Goal: Communication & Community: Answer question/provide support

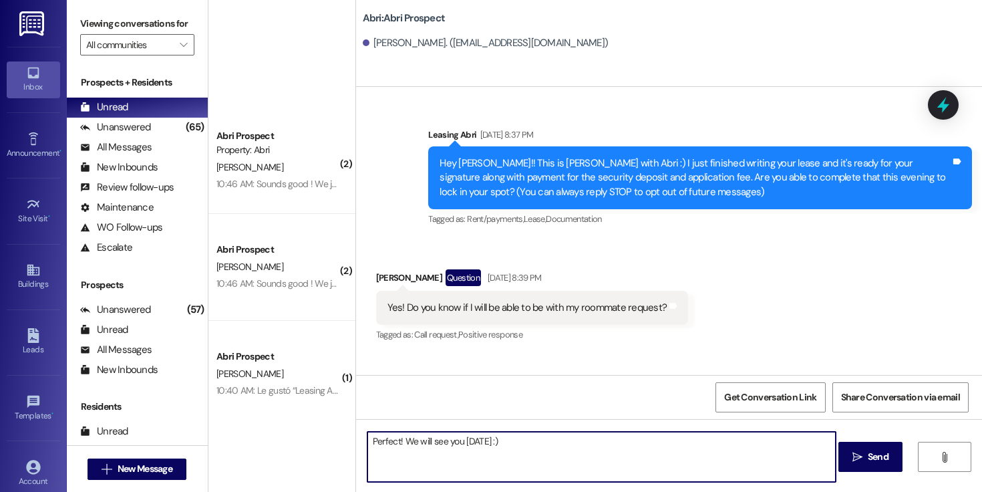
scroll to position [1098, 0]
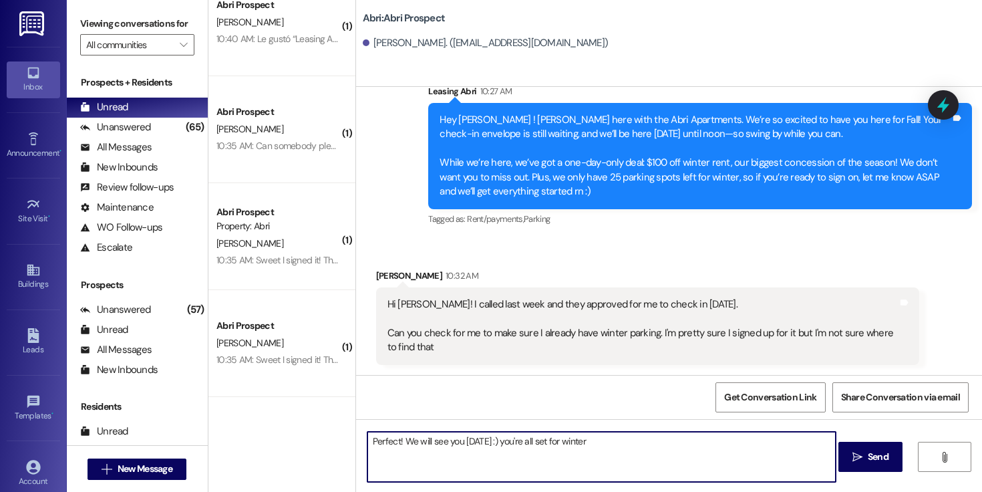
type textarea "Perfect! We will see you [DATE] :) you're all set for winter"
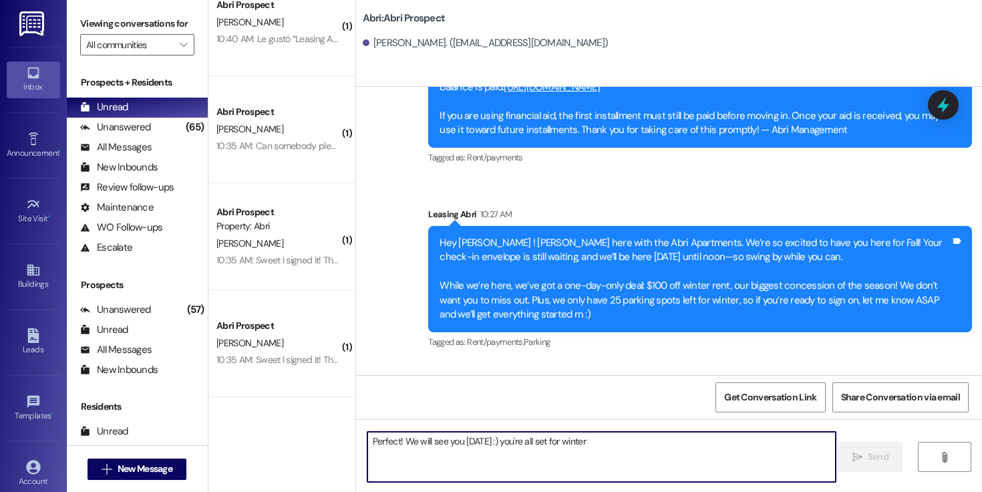
scroll to position [969, 0]
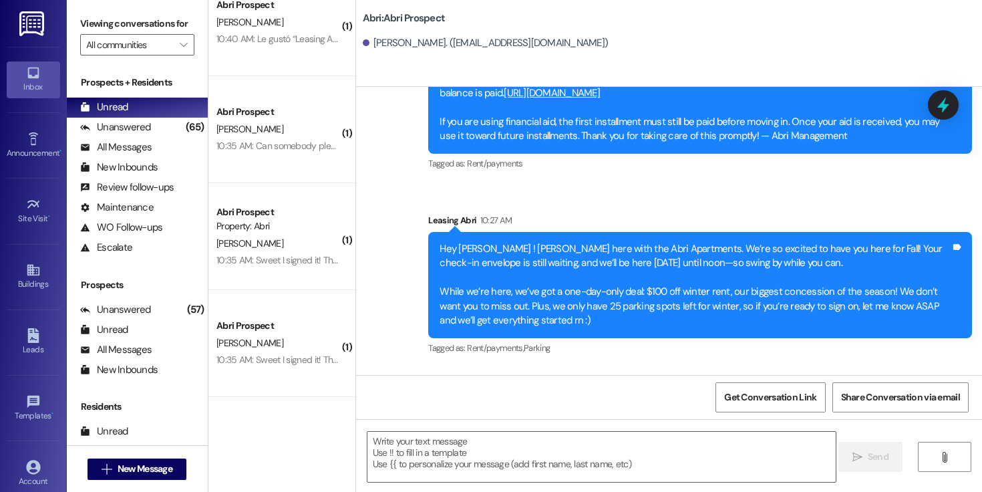
click at [442, 246] on div "Hey [PERSON_NAME] ! [PERSON_NAME] here with the Abri Apartments. We’re so excit…" at bounding box center [695, 285] width 511 height 86
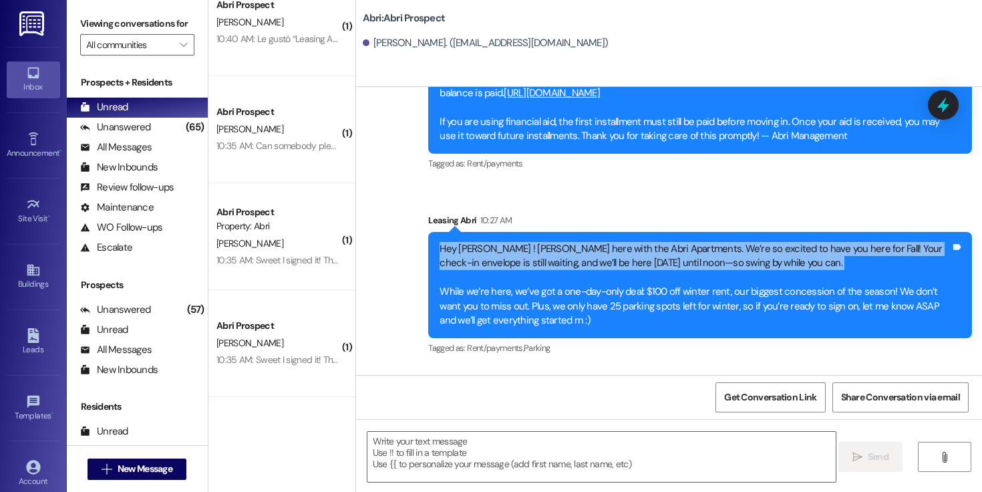
click at [442, 246] on div "Hey [PERSON_NAME] ! [PERSON_NAME] here with the Abri Apartments. We’re so excit…" at bounding box center [695, 285] width 511 height 86
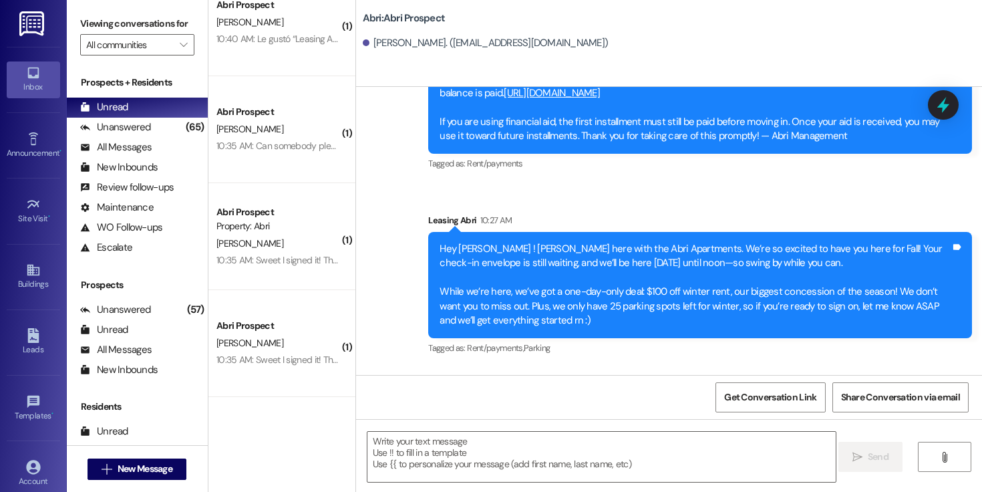
click at [556, 323] on div "Hey [PERSON_NAME] ! [PERSON_NAME] here with the Abri Apartments. We’re so excit…" at bounding box center [695, 285] width 511 height 86
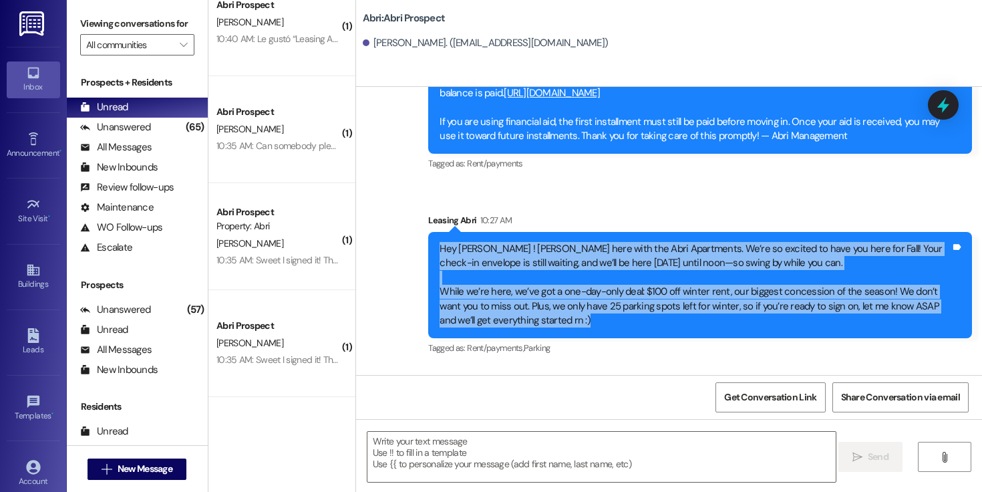
drag, startPoint x: 549, startPoint y: 322, endPoint x: 432, endPoint y: 248, distance: 137.9
click at [440, 248] on div "Hey [PERSON_NAME] ! [PERSON_NAME] here with the Abri Apartments. We’re so excit…" at bounding box center [695, 285] width 511 height 86
copy div "Hey [PERSON_NAME] ! [PERSON_NAME] here with the Abri Apartments. We’re so excit…"
click at [160, 459] on button " New Message" at bounding box center [137, 468] width 99 height 21
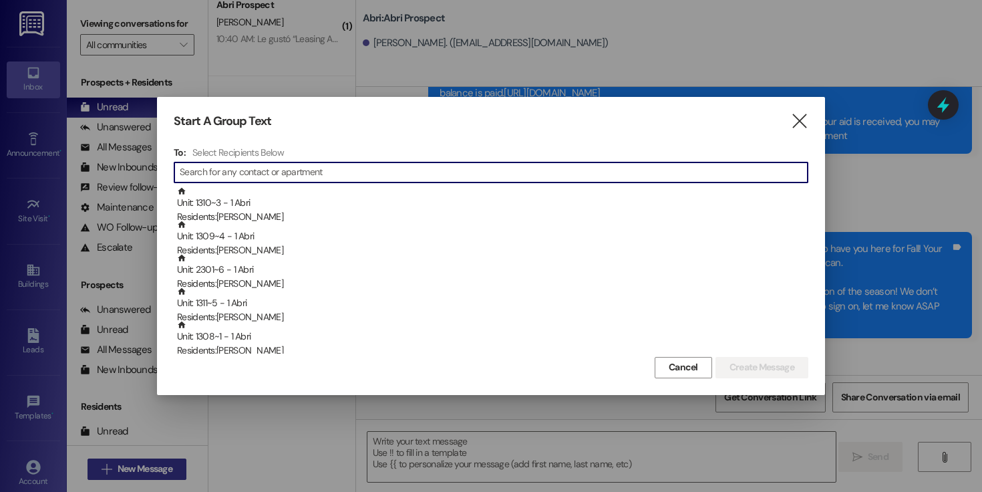
type input "i"
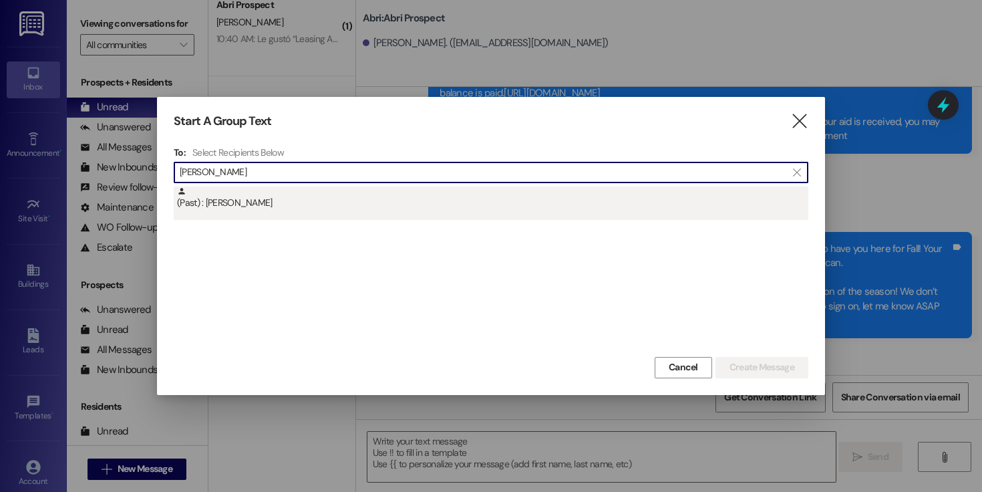
type input "[PERSON_NAME]"
click at [333, 216] on div "(Past) : [PERSON_NAME]" at bounding box center [491, 202] width 635 height 33
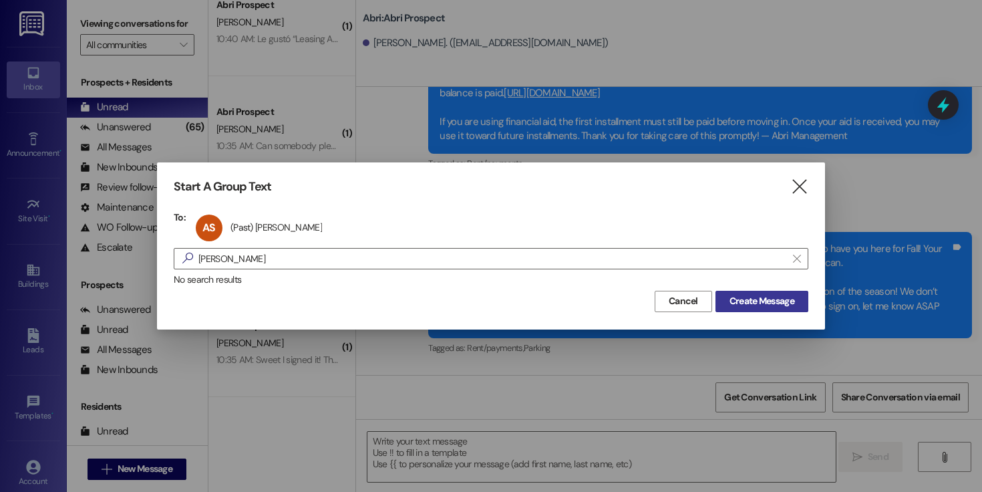
click at [758, 299] on span "Create Message" at bounding box center [762, 301] width 65 height 14
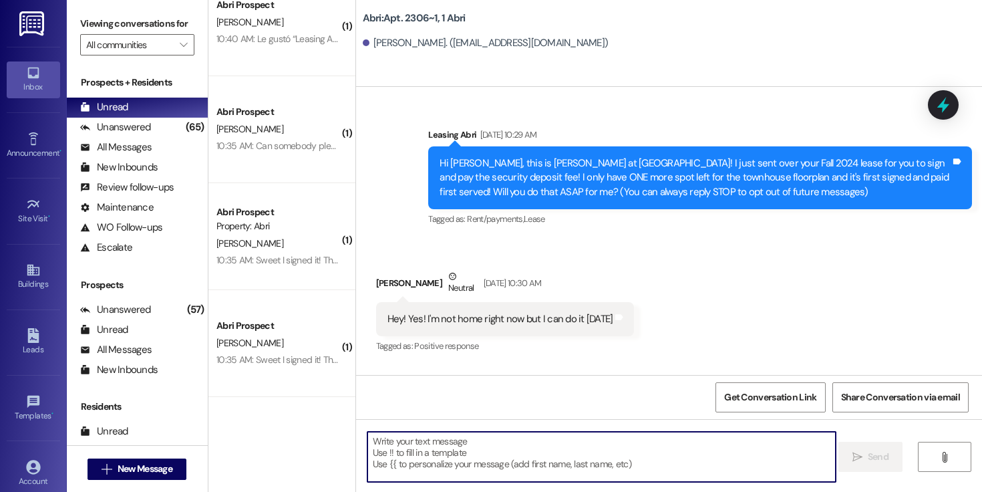
scroll to position [25816, 0]
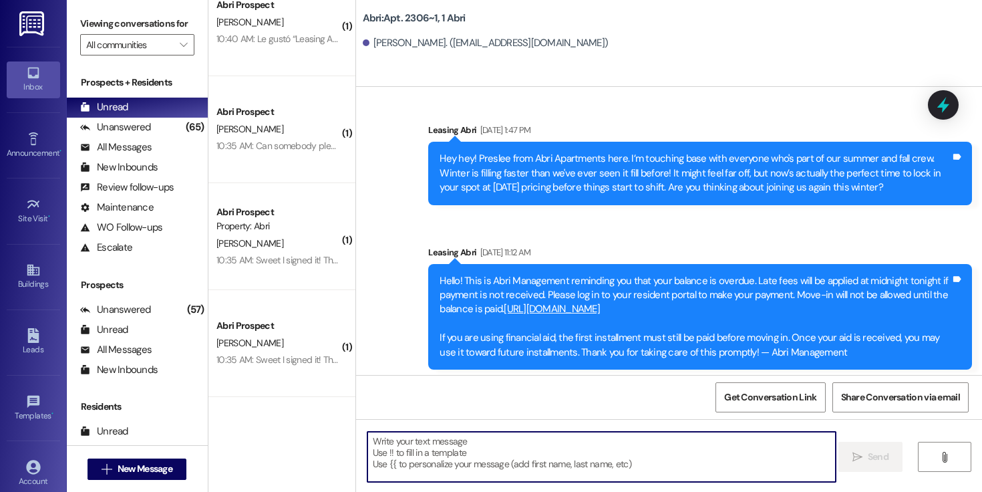
click at [454, 448] on textarea at bounding box center [601, 457] width 468 height 50
paste textarea "Hey [PERSON_NAME] ! [PERSON_NAME] here with the Abri Apartments. We’re so excit…"
type textarea "Hey [PERSON_NAME] ! [PERSON_NAME] here with the Abri Apartments. We’re so excit…"
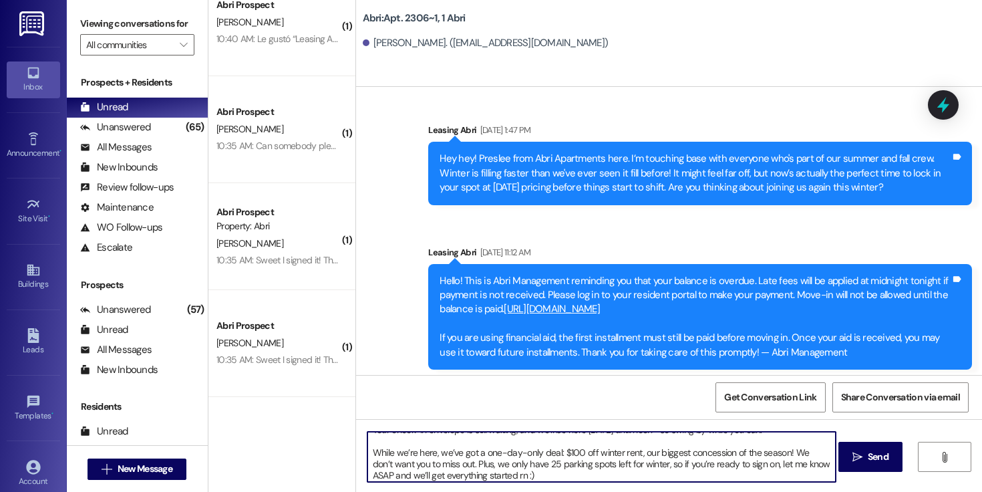
scroll to position [0, 0]
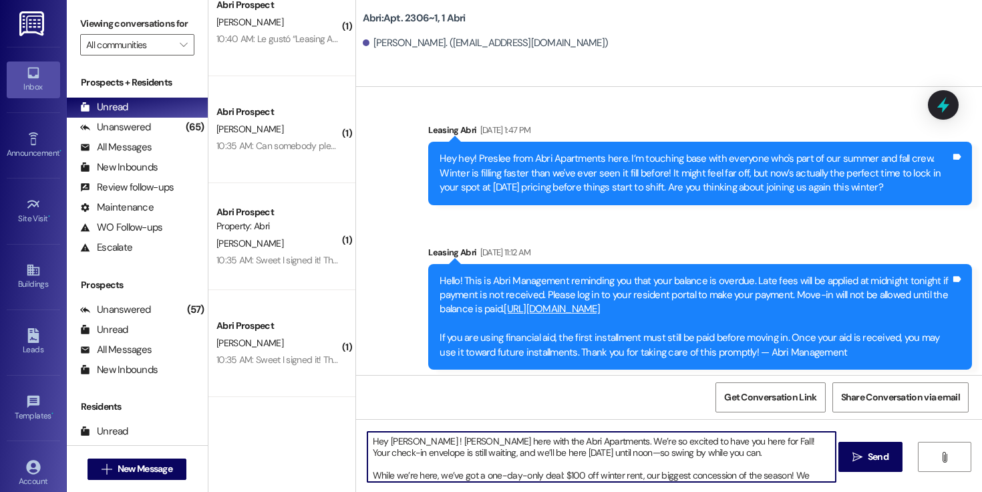
click at [394, 436] on textarea "Hey [PERSON_NAME] ! [PERSON_NAME] here with the Abri Apartments. We’re so excit…" at bounding box center [601, 457] width 468 height 50
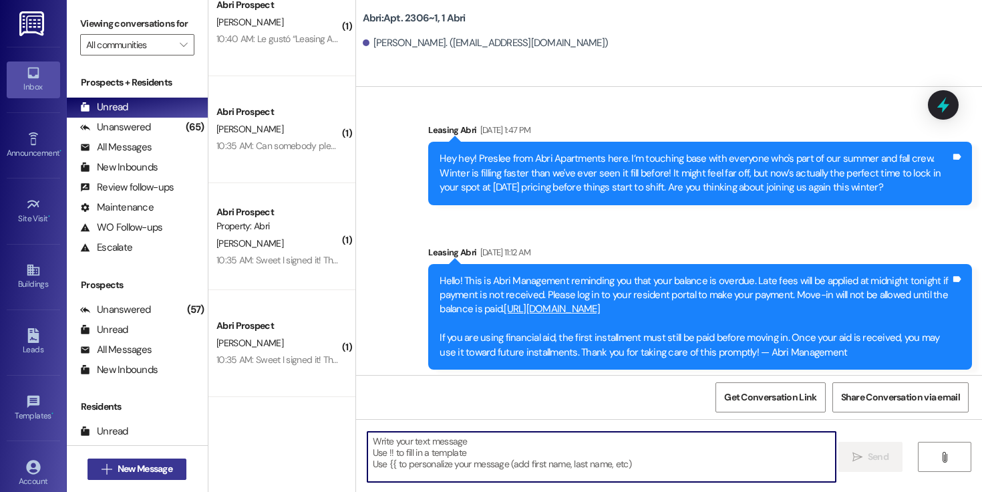
click at [144, 472] on span "New Message" at bounding box center [145, 469] width 55 height 14
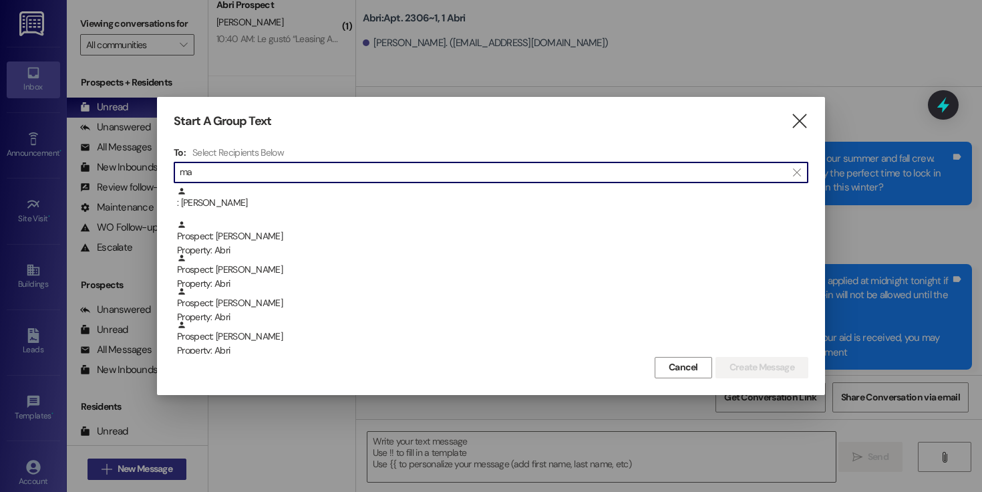
type input "m"
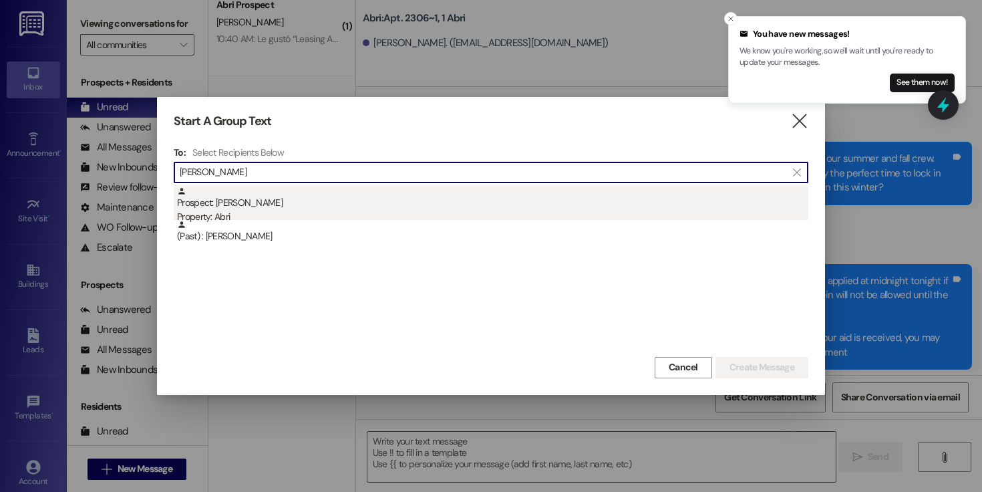
type input "[PERSON_NAME]"
click at [347, 215] on div "Property: Abri" at bounding box center [492, 217] width 631 height 14
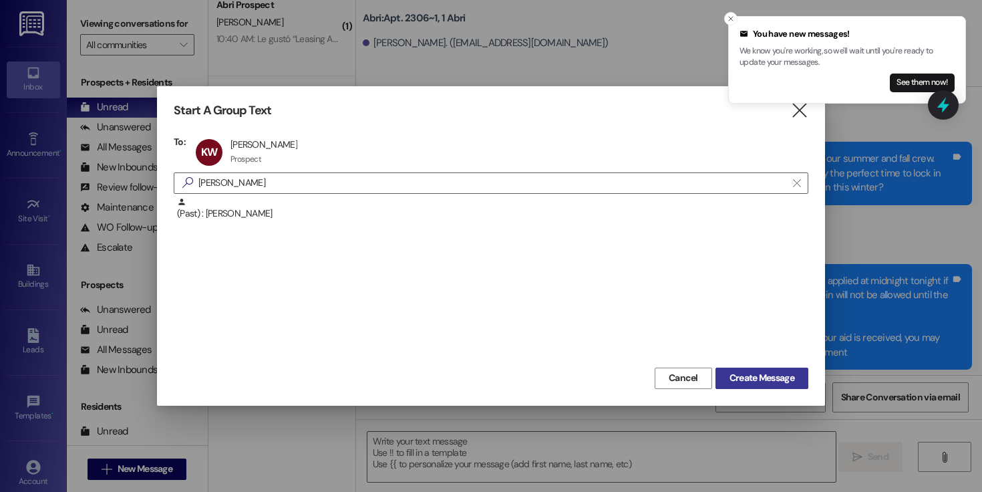
click at [769, 379] on span "Create Message" at bounding box center [762, 378] width 65 height 14
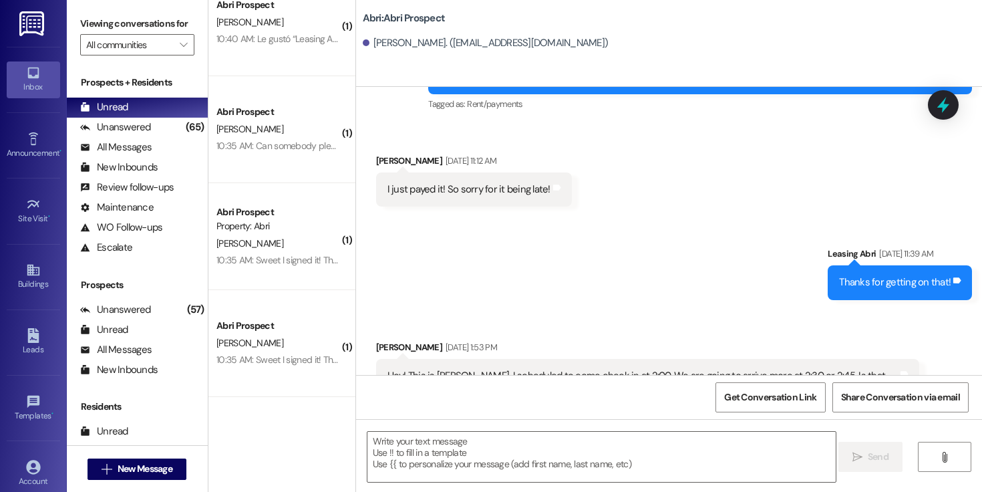
scroll to position [2806, 0]
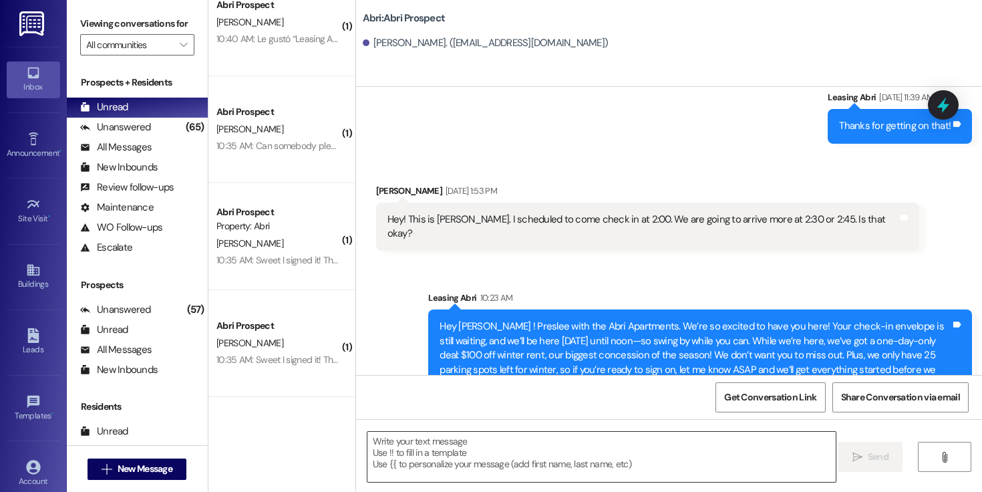
click at [576, 448] on textarea at bounding box center [601, 457] width 468 height 50
click at [153, 462] on span "New Message" at bounding box center [145, 469] width 55 height 14
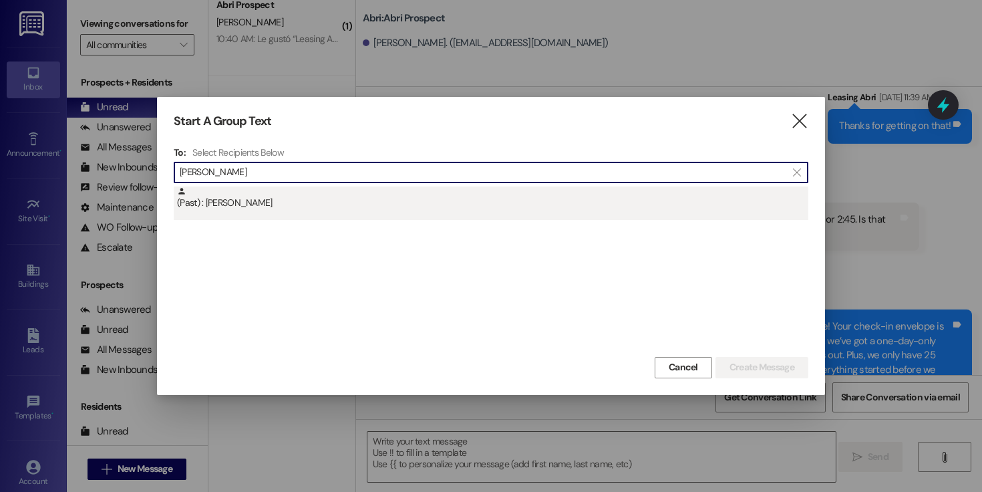
type input "[PERSON_NAME]"
click at [384, 193] on div "(Past) : [PERSON_NAME]" at bounding box center [492, 197] width 631 height 23
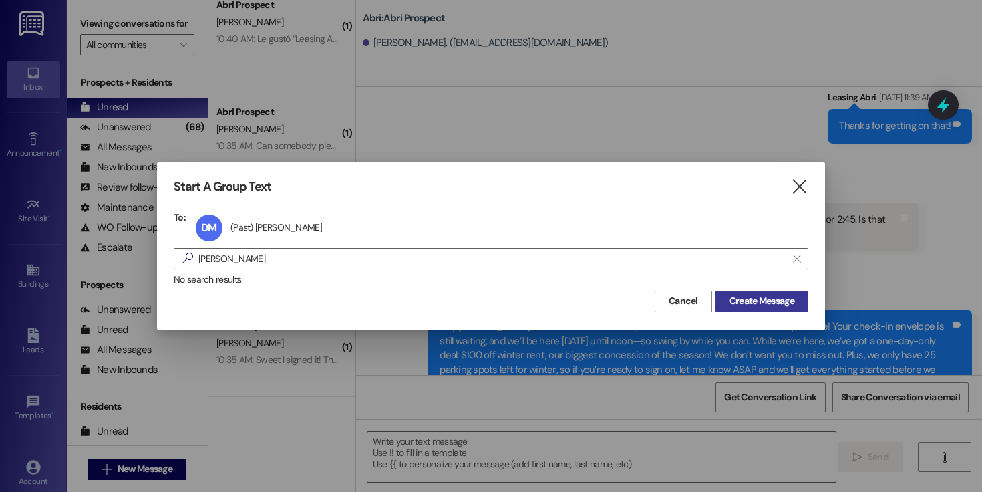
click at [763, 294] on span "Create Message" at bounding box center [762, 301] width 65 height 14
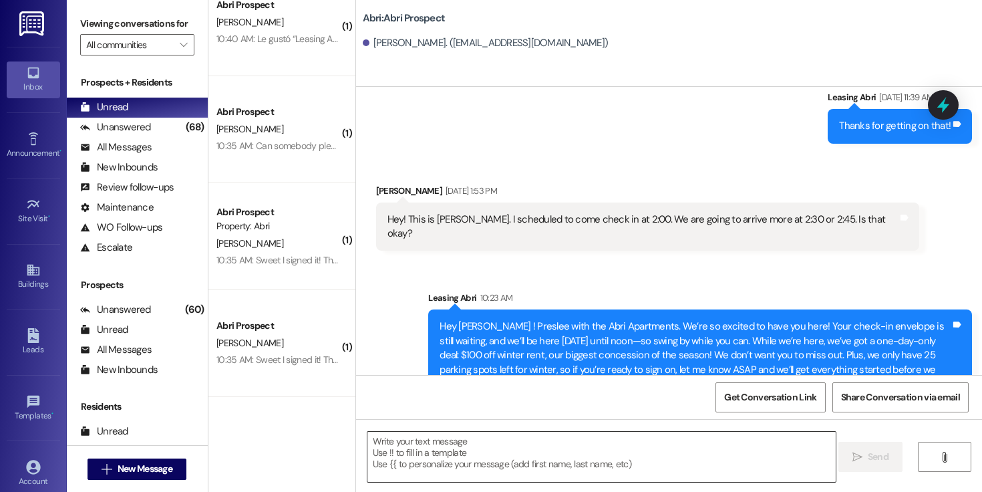
scroll to position [0, 0]
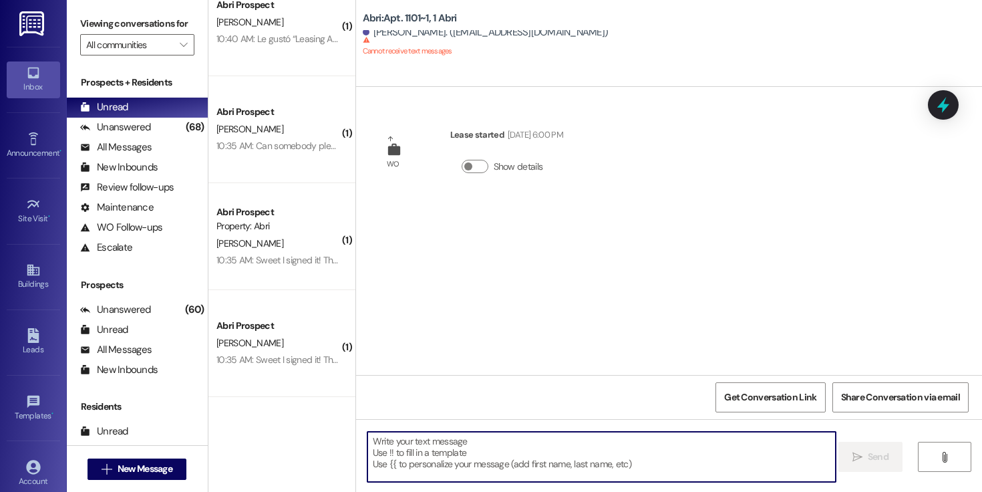
click at [467, 448] on textarea at bounding box center [601, 457] width 468 height 50
paste textarea "Hey [PERSON_NAME] ! [PERSON_NAME] here with the Abri Apartments. We’re so excit…"
type textarea "Hey [PERSON_NAME] ! [PERSON_NAME] here with the Abri Apartments. We’re so excit…"
click at [152, 469] on span "New Message" at bounding box center [145, 469] width 55 height 14
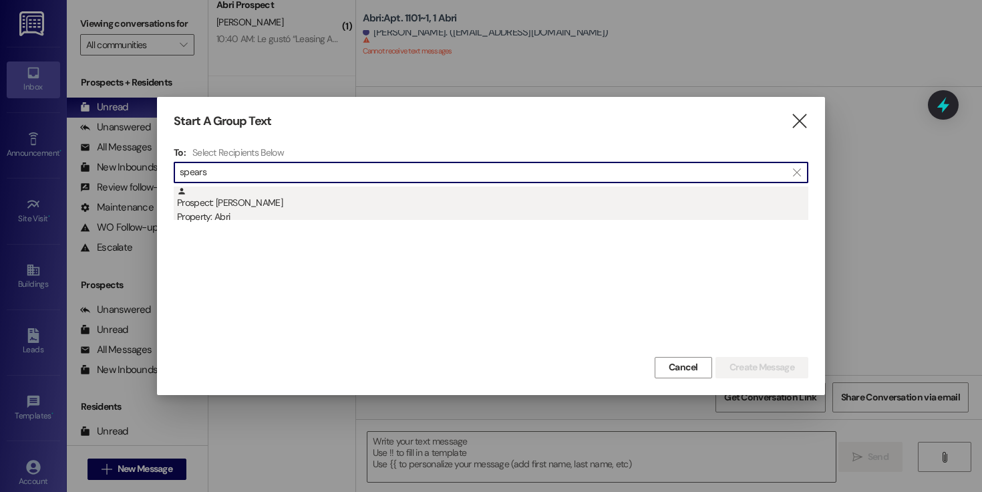
type input "spears"
click at [319, 216] on div "Property: Abri" at bounding box center [492, 217] width 631 height 14
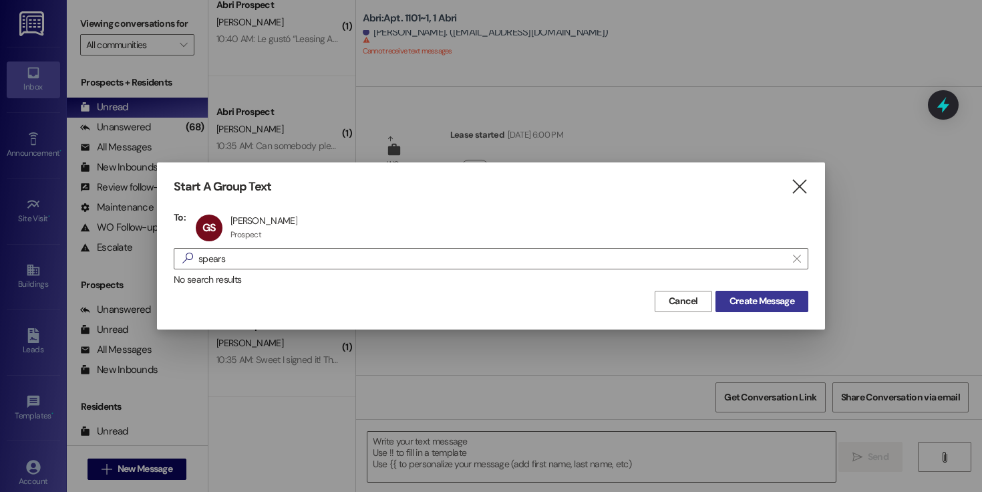
click at [790, 295] on span "Create Message" at bounding box center [762, 301] width 65 height 14
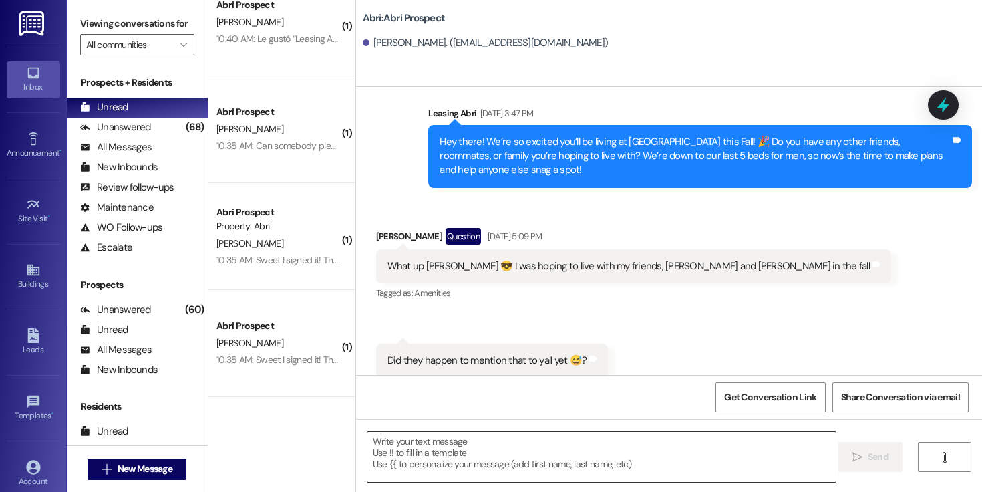
scroll to position [720, 0]
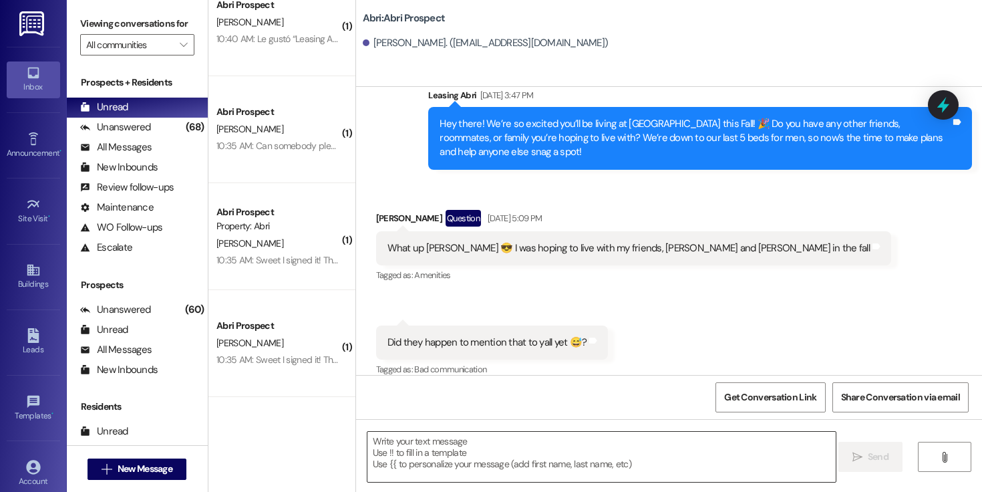
click at [534, 453] on textarea at bounding box center [601, 457] width 468 height 50
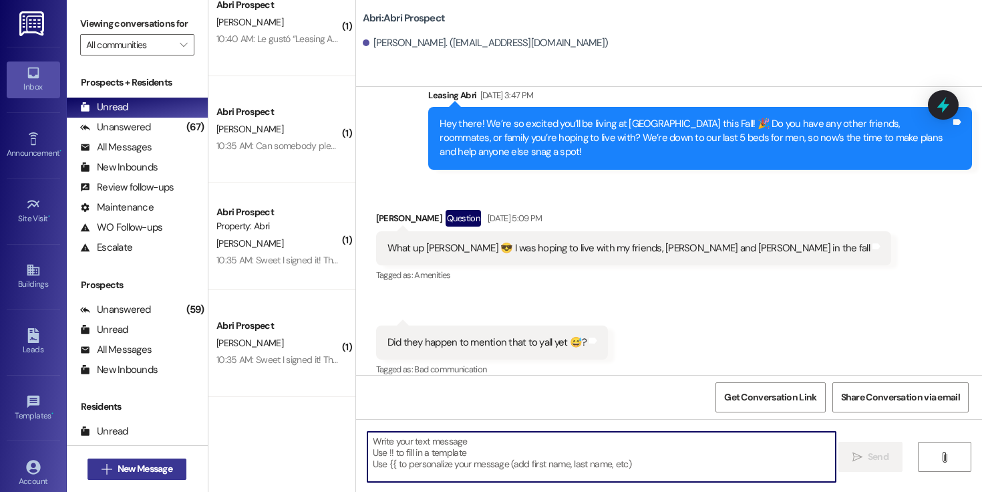
click at [158, 464] on span "New Message" at bounding box center [145, 469] width 55 height 14
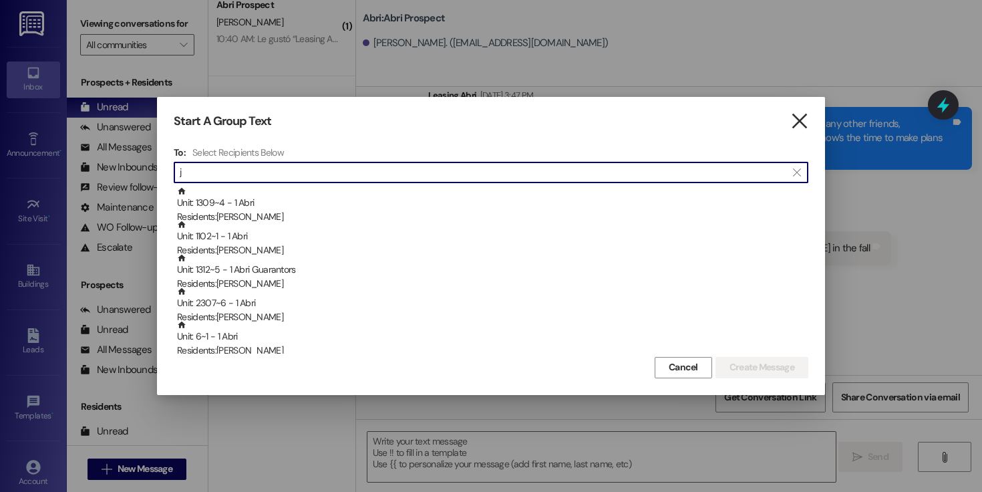
type input "j"
click at [803, 120] on icon "" at bounding box center [799, 121] width 18 height 14
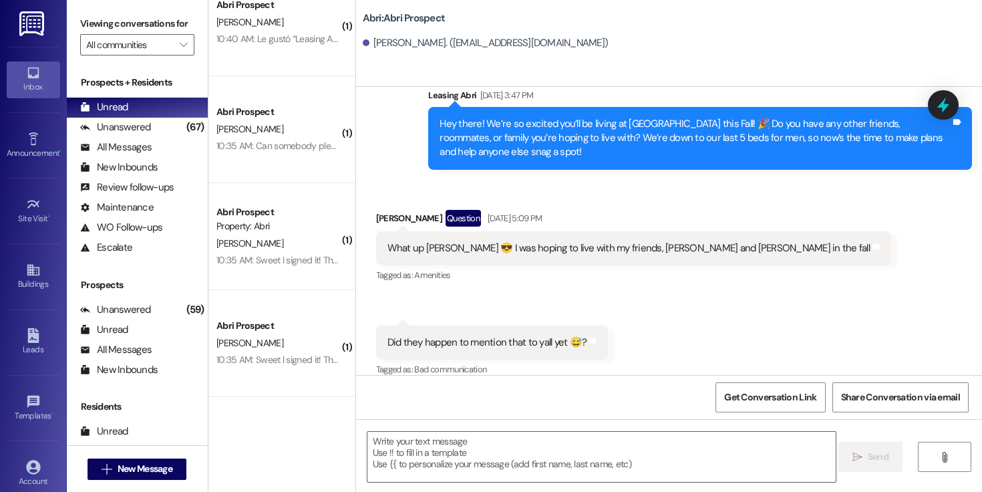
click at [137, 456] on div " New Message" at bounding box center [137, 468] width 99 height 33
click at [139, 472] on span "New Message" at bounding box center [145, 469] width 55 height 14
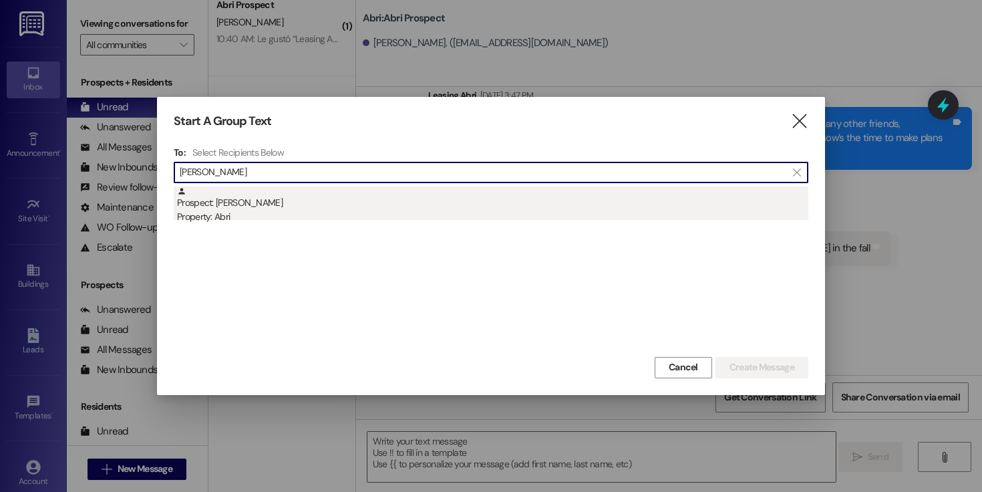
type input "[PERSON_NAME]"
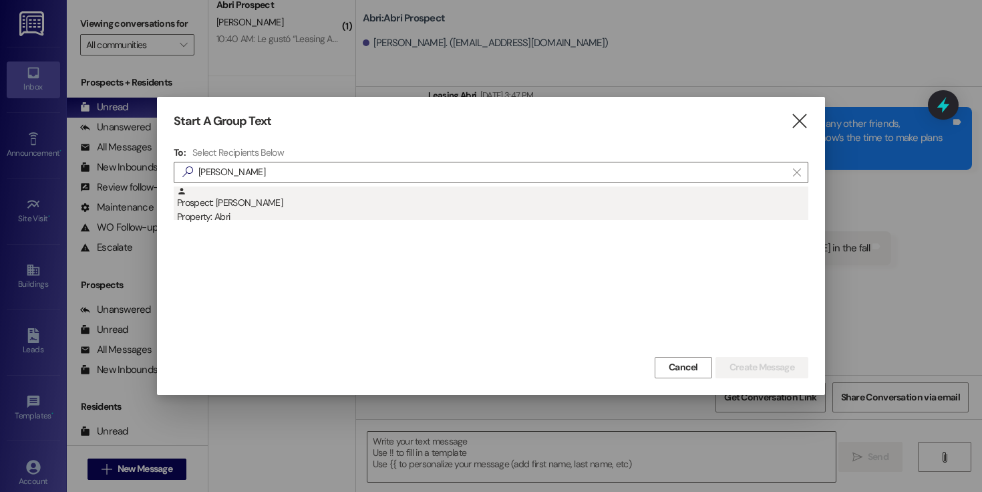
click at [284, 214] on div "Property: Abri" at bounding box center [492, 217] width 631 height 14
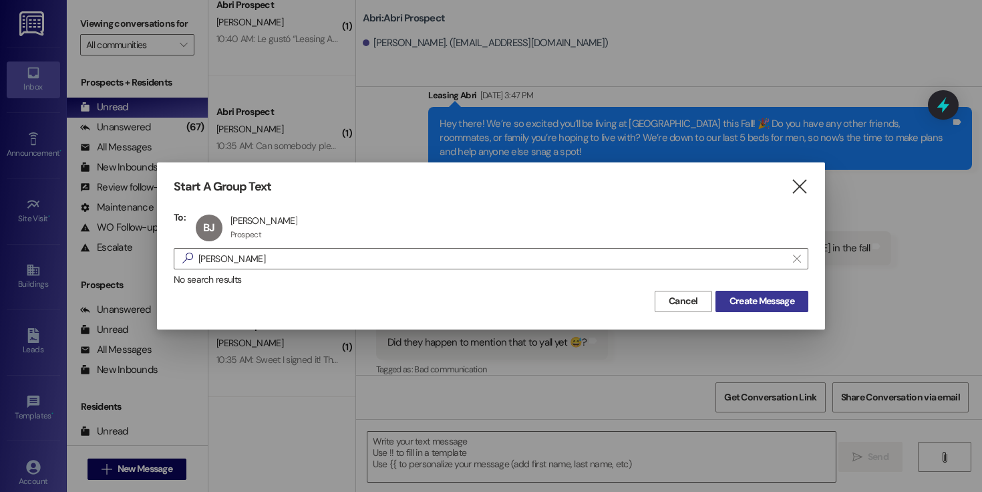
click at [764, 294] on span "Create Message" at bounding box center [762, 301] width 65 height 14
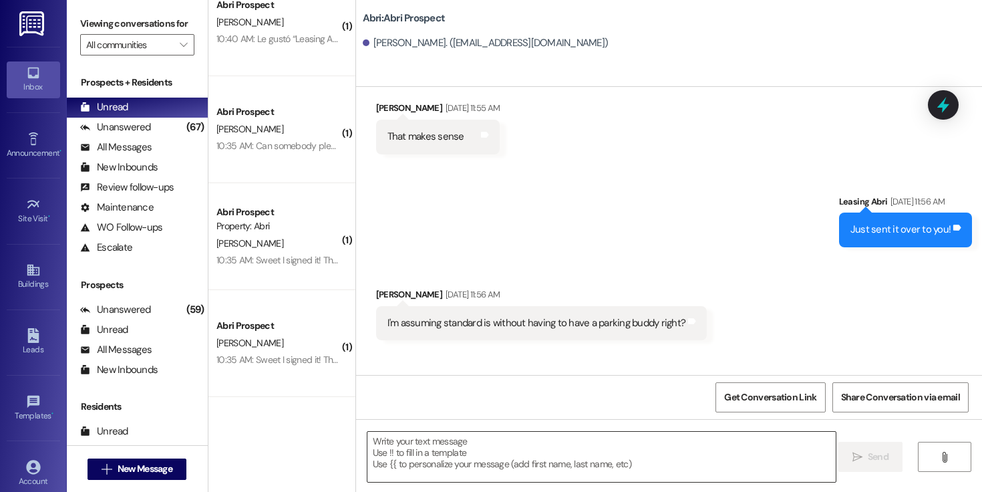
click at [457, 446] on textarea at bounding box center [601, 457] width 468 height 50
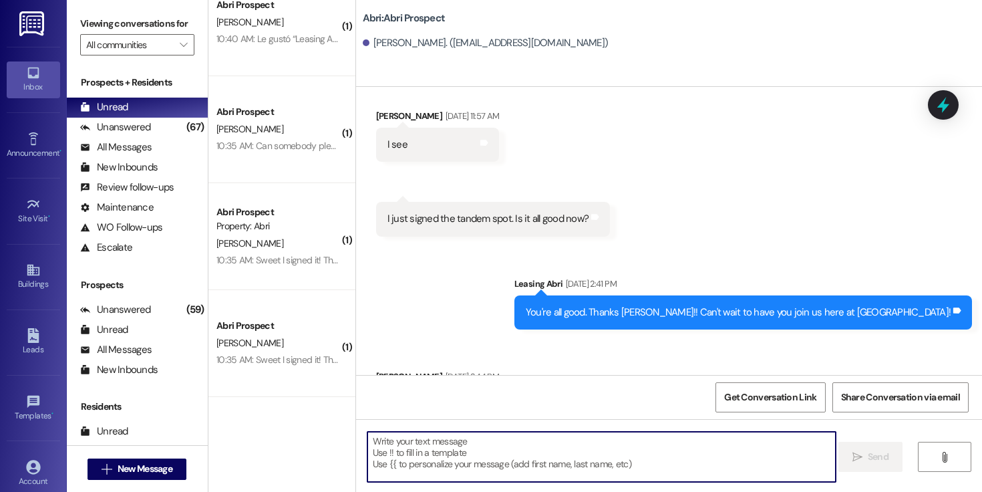
paste textarea "Hey [PERSON_NAME] ! [PERSON_NAME] here with the Abri Apartments. We’re so excit…"
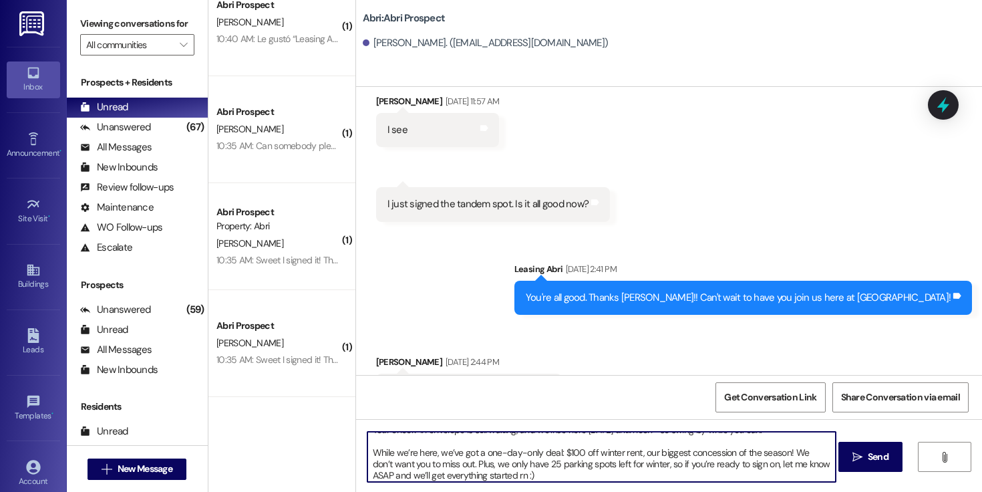
scroll to position [0, 0]
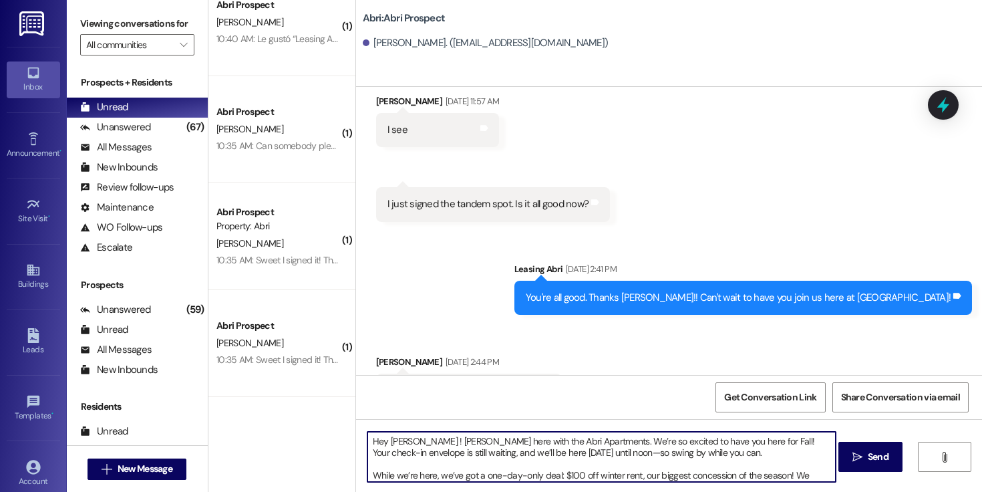
click at [404, 445] on textarea "Hey [PERSON_NAME] ! [PERSON_NAME] here with the Abri Apartments. We’re so excit…" at bounding box center [601, 457] width 468 height 50
click at [715, 453] on textarea "Hey [PERSON_NAME] ! [PERSON_NAME] here with the Abri Apartments. We’re so excit…" at bounding box center [601, 457] width 468 height 50
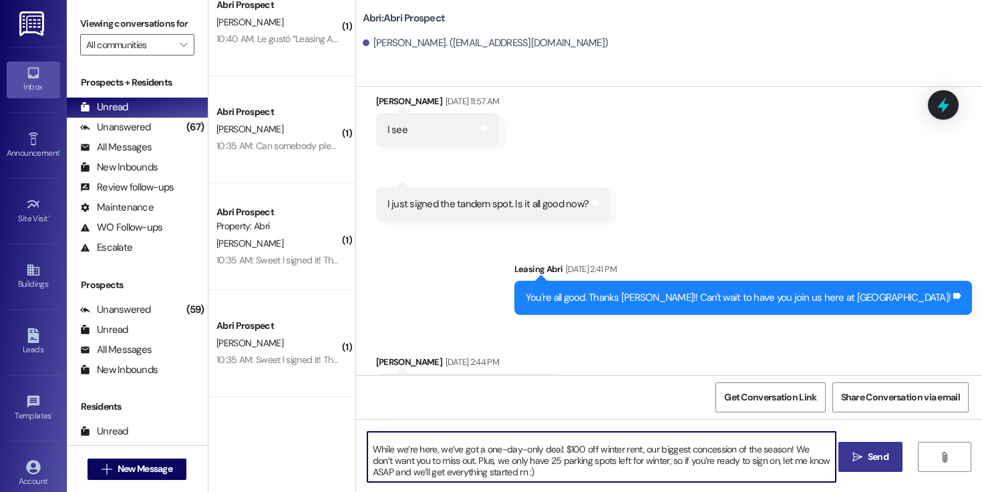
type textarea "Hey [PERSON_NAME] ! [PERSON_NAME] here with the Abri Apartments. We’re so excit…"
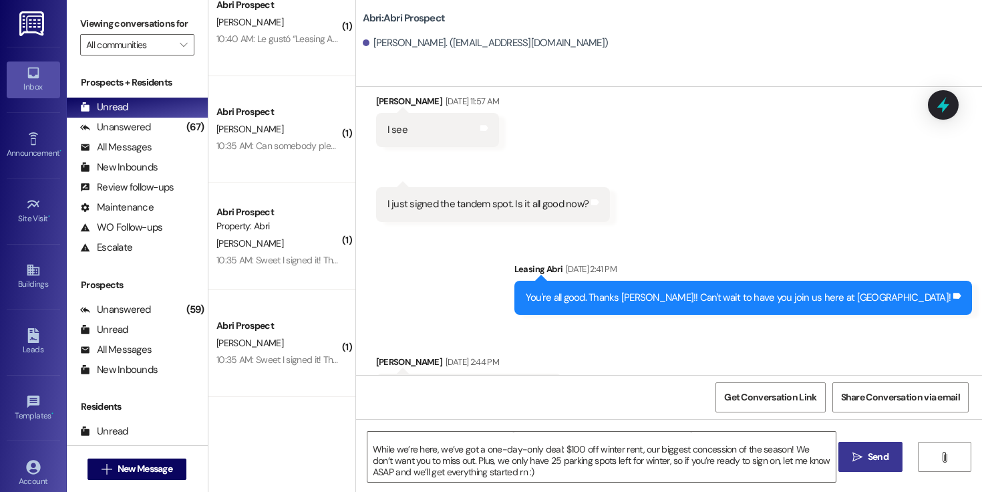
click at [838, 456] on button " Send" at bounding box center [870, 457] width 65 height 30
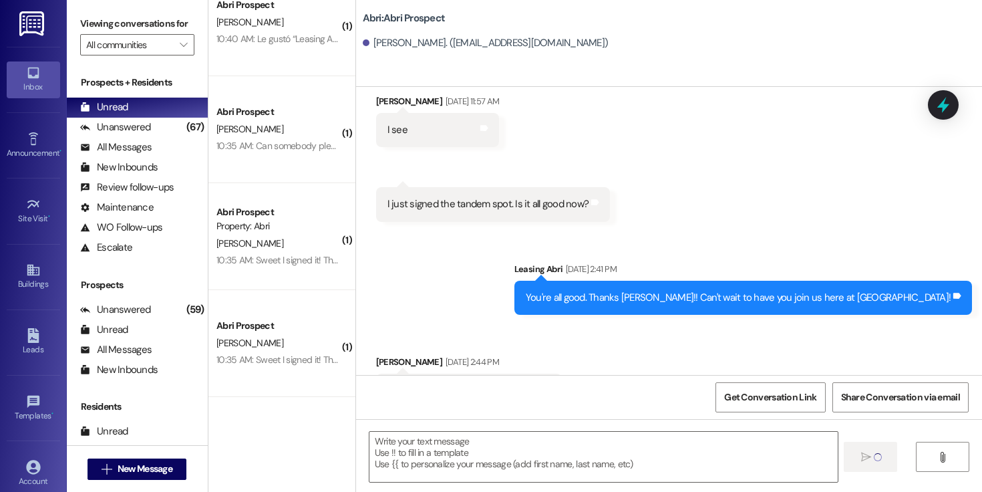
scroll to position [0, 0]
click at [142, 467] on span "New Message" at bounding box center [145, 469] width 55 height 14
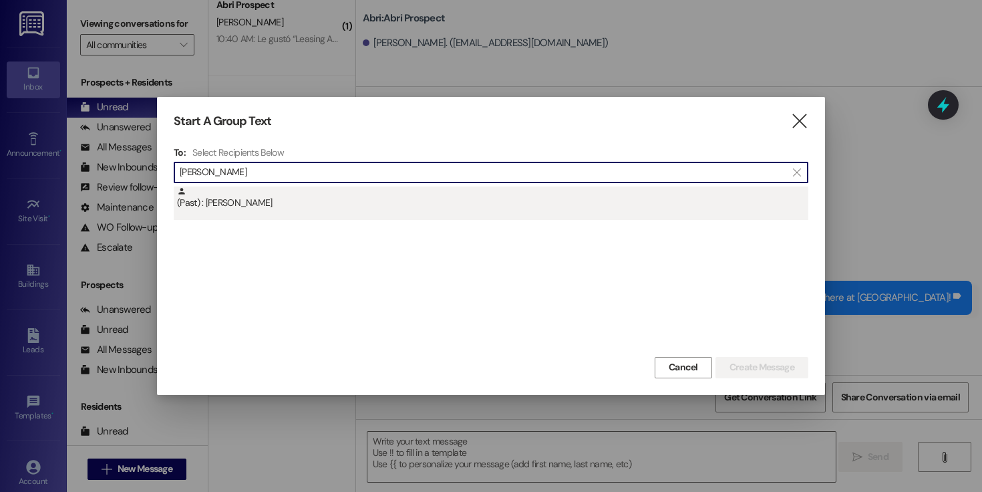
type input "[PERSON_NAME]"
click at [325, 203] on div "(Past) : [PERSON_NAME]" at bounding box center [492, 197] width 631 height 23
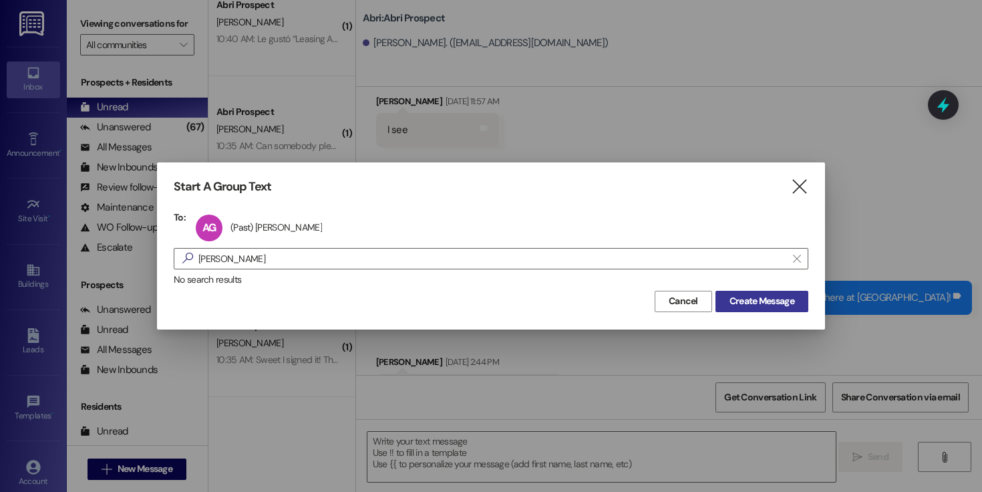
click at [777, 303] on span "Create Message" at bounding box center [762, 301] width 65 height 14
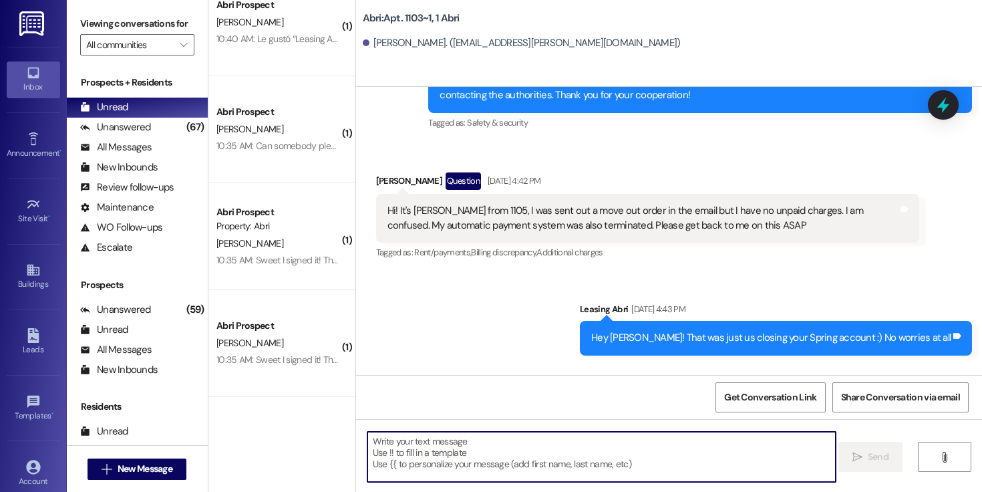
click at [457, 455] on textarea at bounding box center [601, 457] width 468 height 50
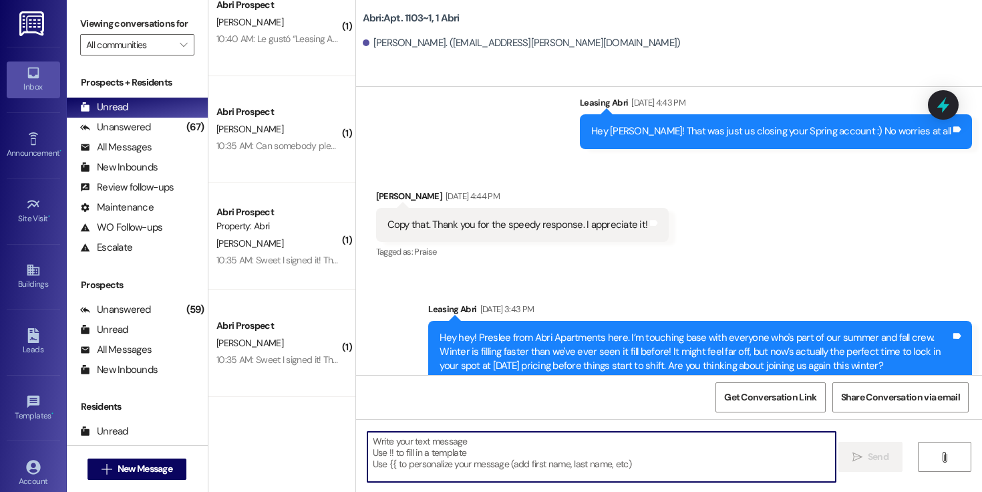
scroll to position [26873, 0]
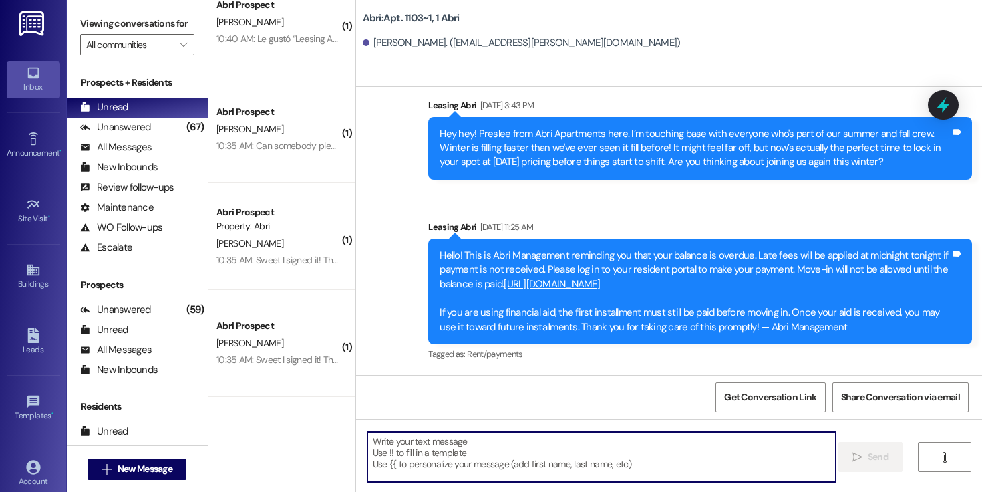
paste textarea "Hey [PERSON_NAME] ! [PERSON_NAME] here with the Abri Apartments. We’re so excit…"
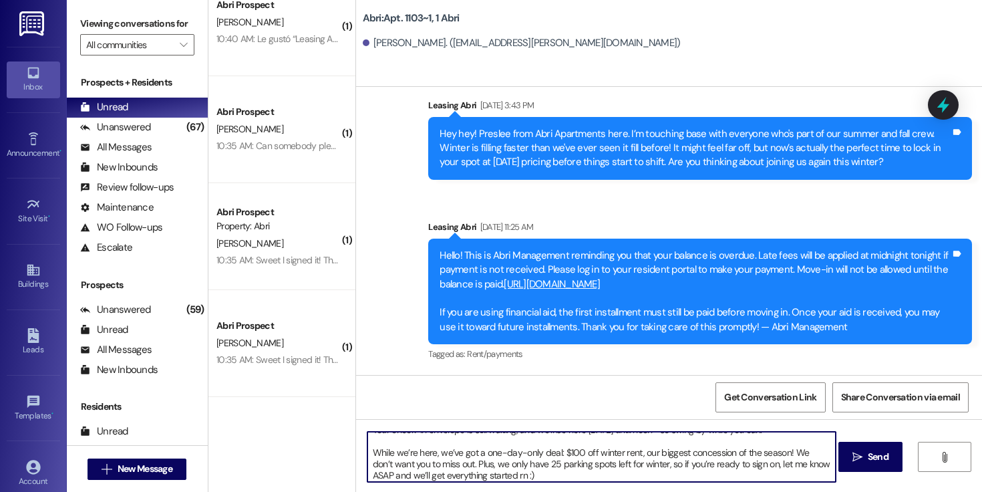
scroll to position [0, 0]
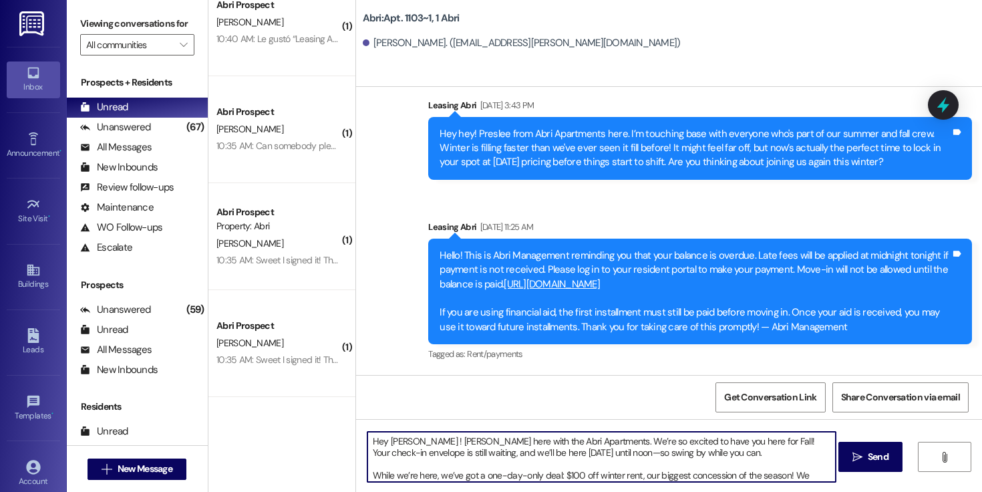
click at [401, 438] on textarea "Hey [PERSON_NAME] ! [PERSON_NAME] here with the Abri Apartments. We’re so excit…" at bounding box center [601, 457] width 468 height 50
drag, startPoint x: 744, startPoint y: 454, endPoint x: 726, endPoint y: 442, distance: 22.1
click at [726, 442] on textarea "Hey [PERSON_NAME] ! [PERSON_NAME] here with the Abri Apartments. We’re so excit…" at bounding box center [601, 457] width 468 height 50
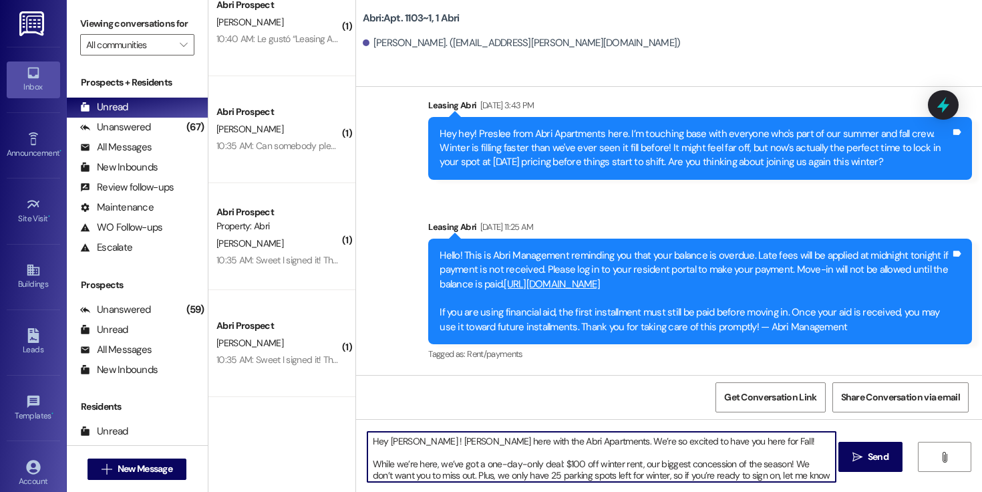
drag, startPoint x: 438, startPoint y: 466, endPoint x: 350, endPoint y: 455, distance: 88.8
click at [356, 455] on div "Hey [PERSON_NAME] ! [PERSON_NAME] here with the Abri Apartments. We’re so excit…" at bounding box center [669, 469] width 626 height 100
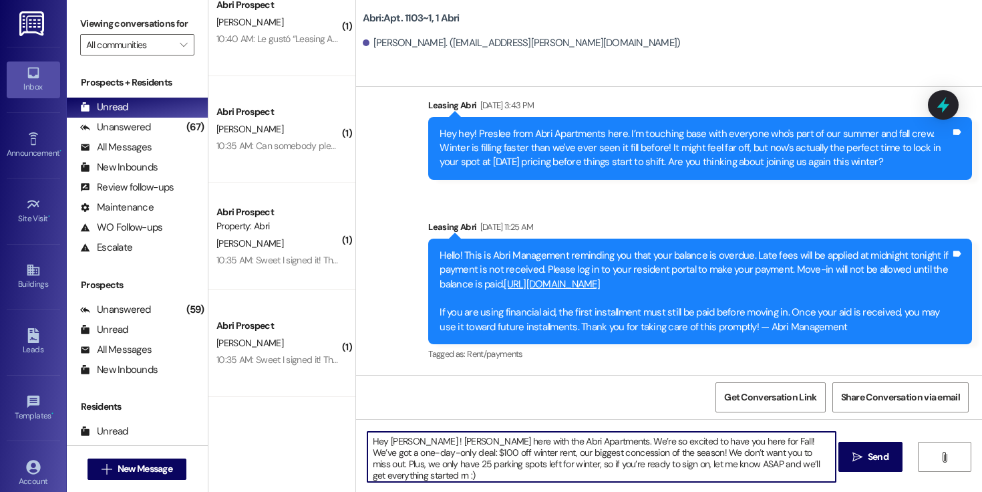
click at [810, 464] on textarea "Hey [PERSON_NAME] ! [PERSON_NAME] here with the Abri Apartments. We’re so excit…" at bounding box center [601, 457] width 468 height 50
type textarea "Hey [PERSON_NAME] ! [PERSON_NAME] here with the Abri Apartments. We’re so excit…"
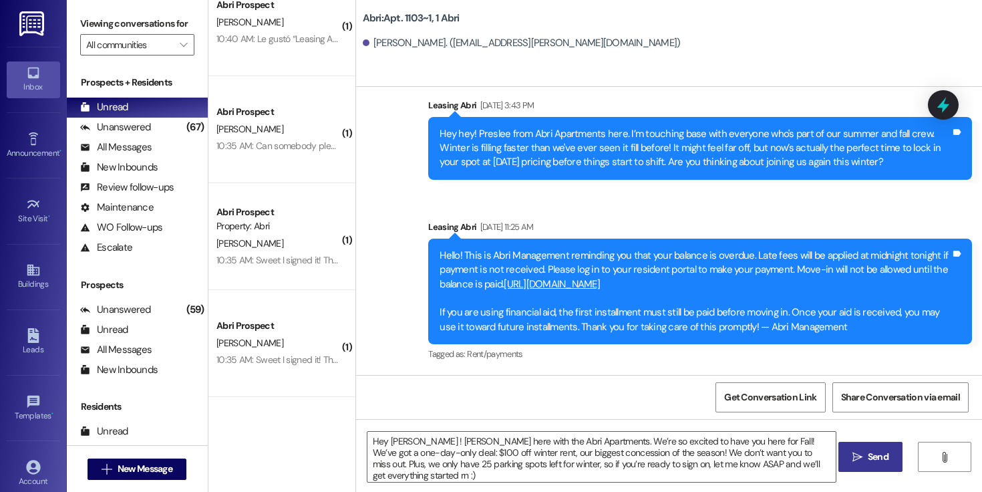
click at [865, 462] on span "Send" at bounding box center [878, 457] width 26 height 14
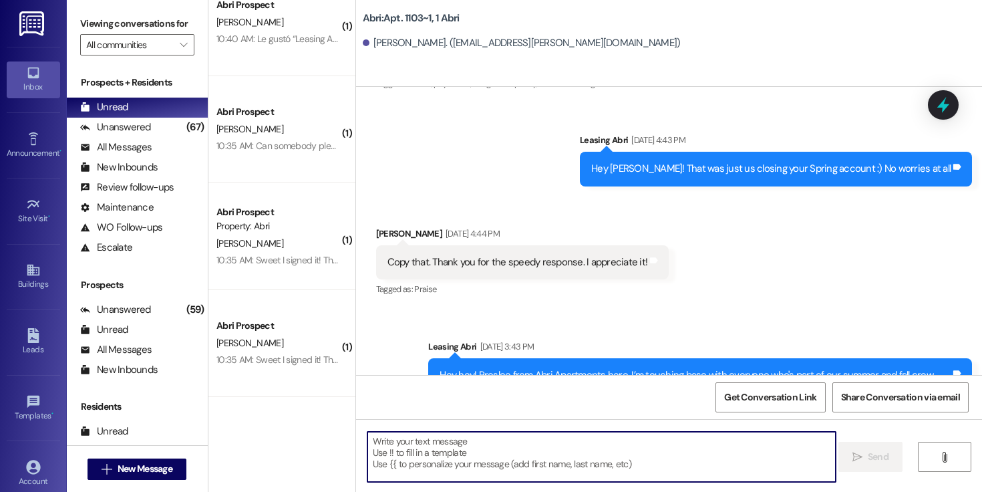
click at [742, 465] on textarea at bounding box center [601, 457] width 468 height 50
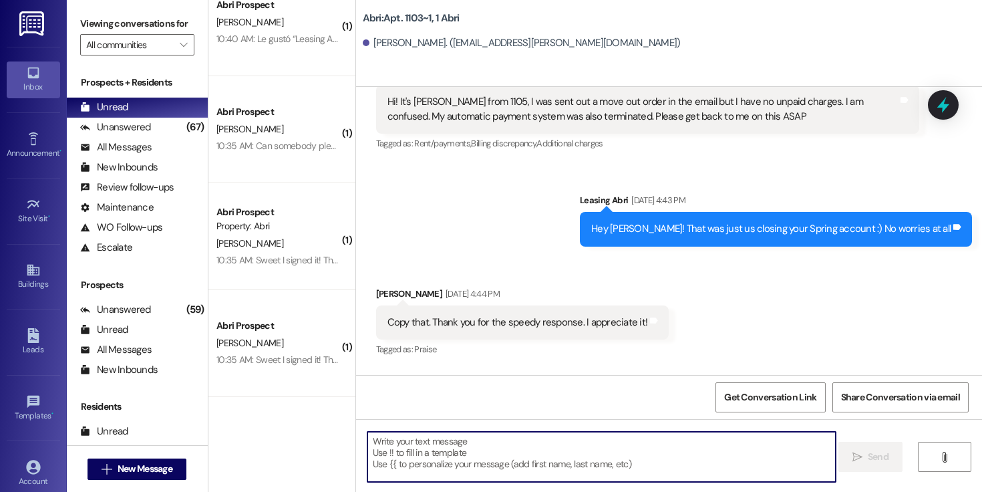
scroll to position [26567, 0]
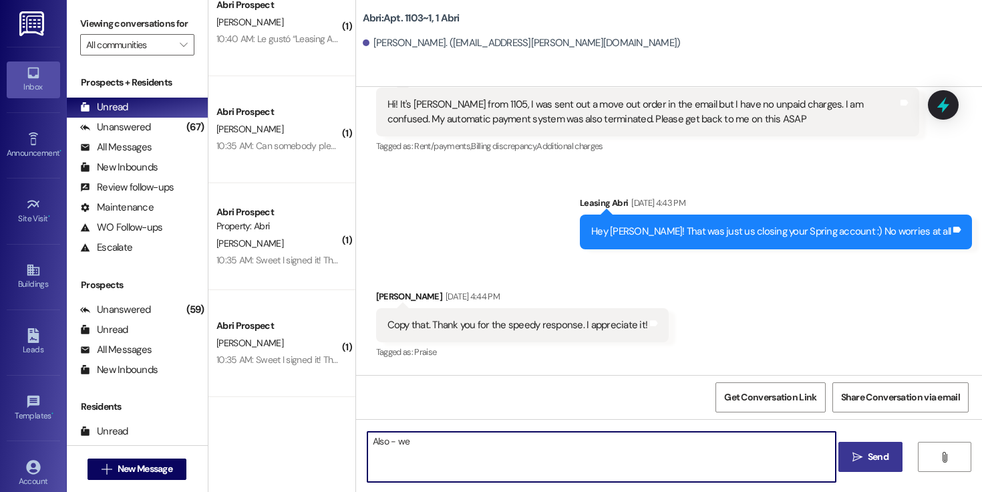
type textarea "Also - we"
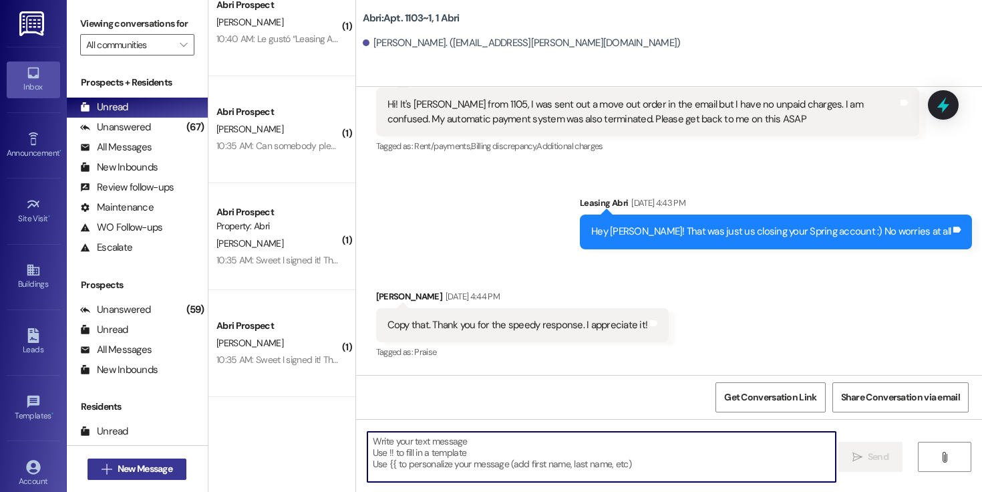
click at [163, 459] on button " New Message" at bounding box center [137, 468] width 99 height 21
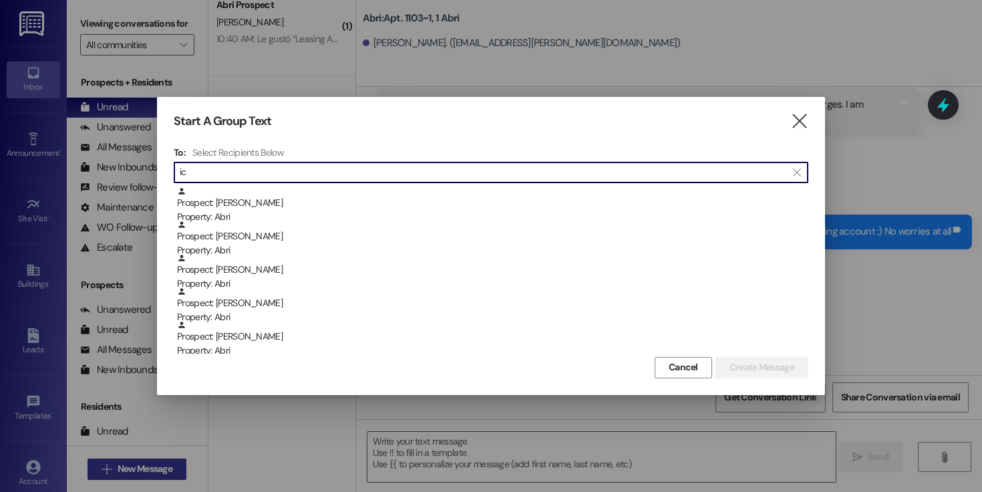
type input "i"
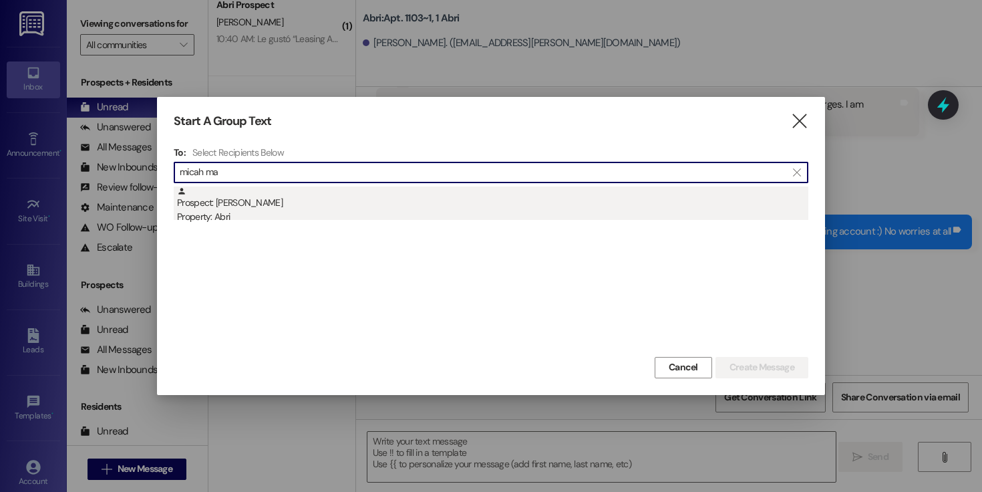
type input "micah ma"
click at [317, 202] on div "Prospect: [PERSON_NAME] Property: Abri" at bounding box center [492, 205] width 631 height 38
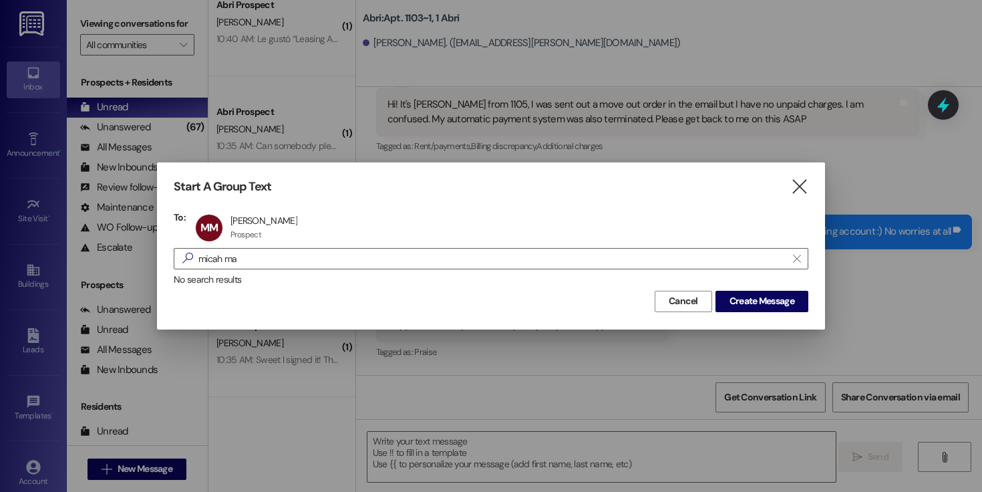
click at [768, 289] on div "Cancel Create Message" at bounding box center [491, 299] width 635 height 25
click at [750, 298] on span "Create Message" at bounding box center [762, 301] width 65 height 14
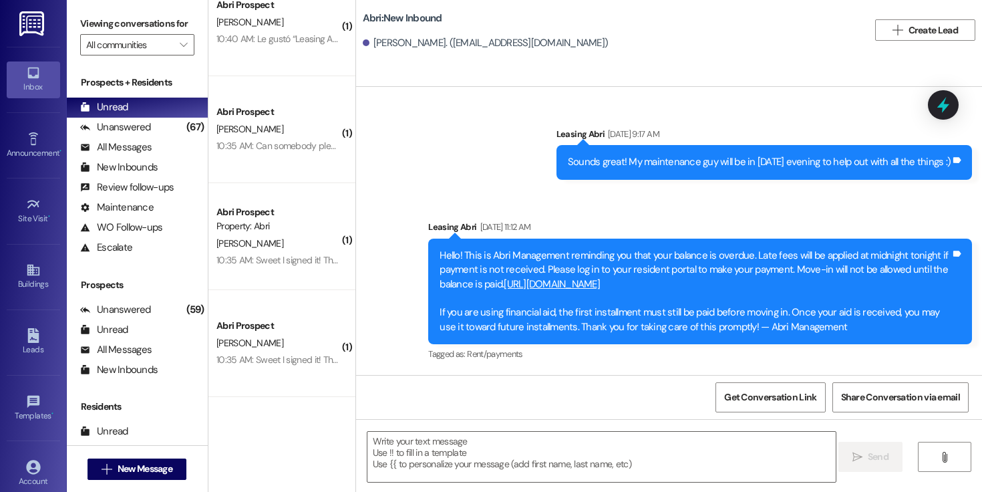
scroll to position [1161, 0]
click at [615, 454] on textarea at bounding box center [601, 457] width 468 height 50
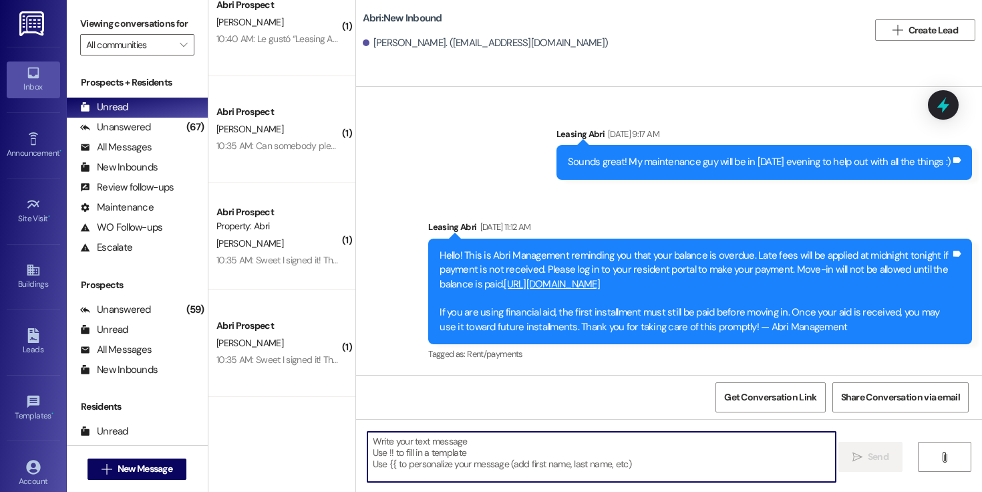
paste textarea "Hey [PERSON_NAME] ! [PERSON_NAME] here with the Abri Apartments. We’re so excit…"
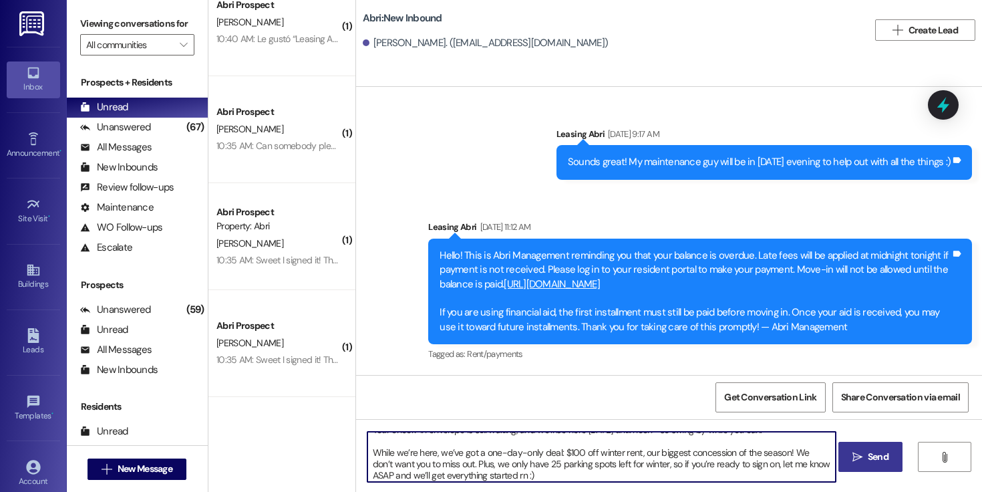
scroll to position [0, 0]
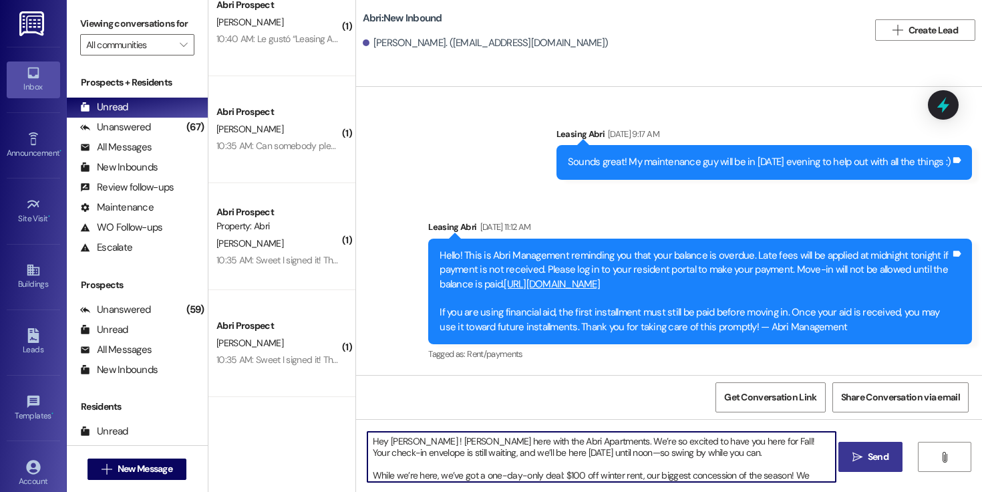
click at [404, 444] on textarea "Hey [PERSON_NAME] ! [PERSON_NAME] here with the Abri Apartments. We’re so excit…" at bounding box center [601, 457] width 468 height 50
type textarea "Hey [PERSON_NAME] ! [PERSON_NAME] here with the Abri Apartments. We’re so excit…"
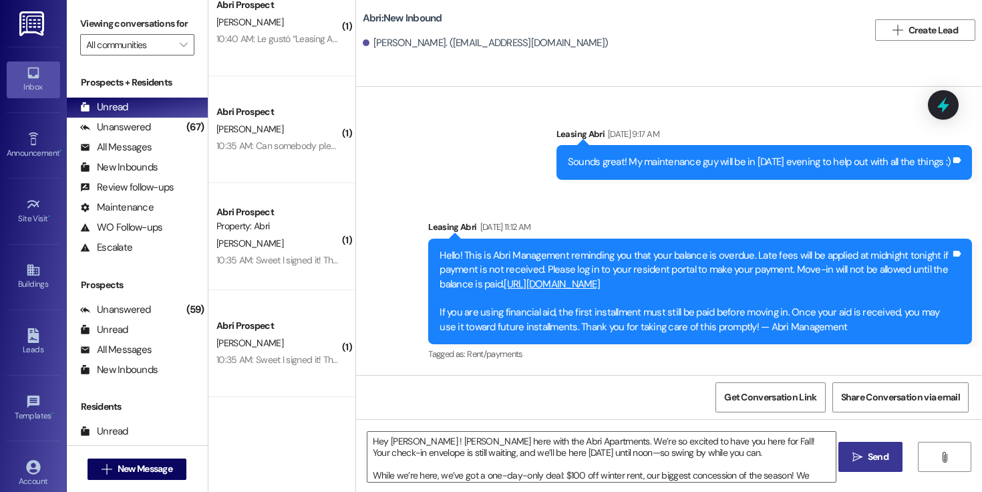
click at [886, 455] on span "Send" at bounding box center [878, 457] width 21 height 14
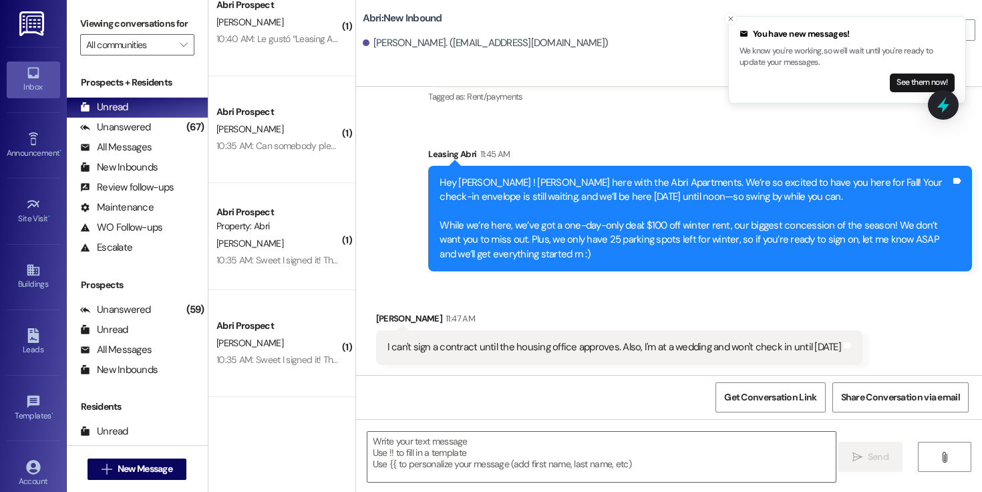
scroll to position [1419, 0]
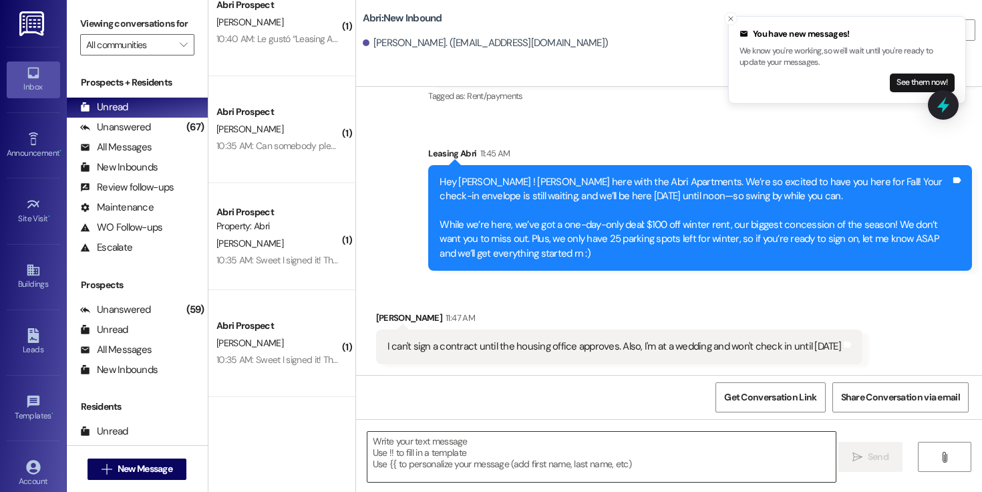
click at [555, 450] on textarea at bounding box center [601, 457] width 468 height 50
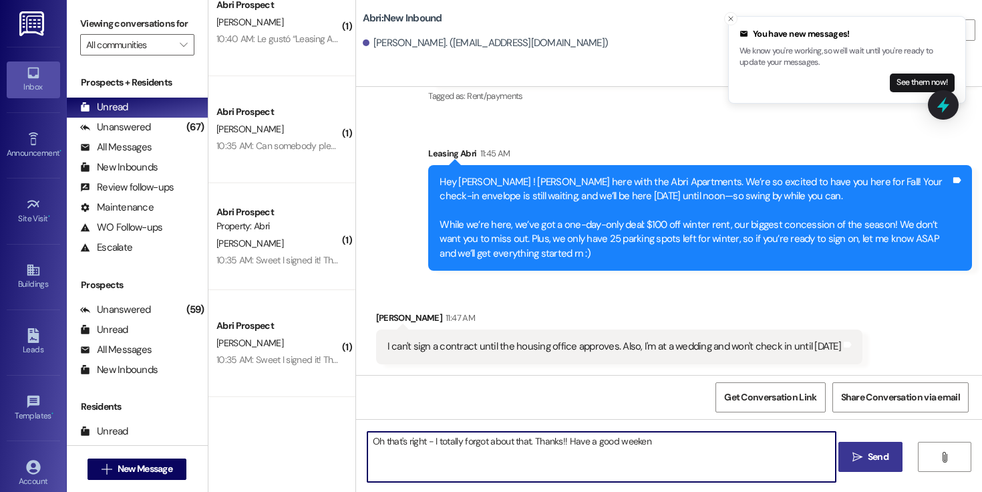
type textarea "Oh that's right - I totally forgot about that. Thanks!! Have a good weekend"
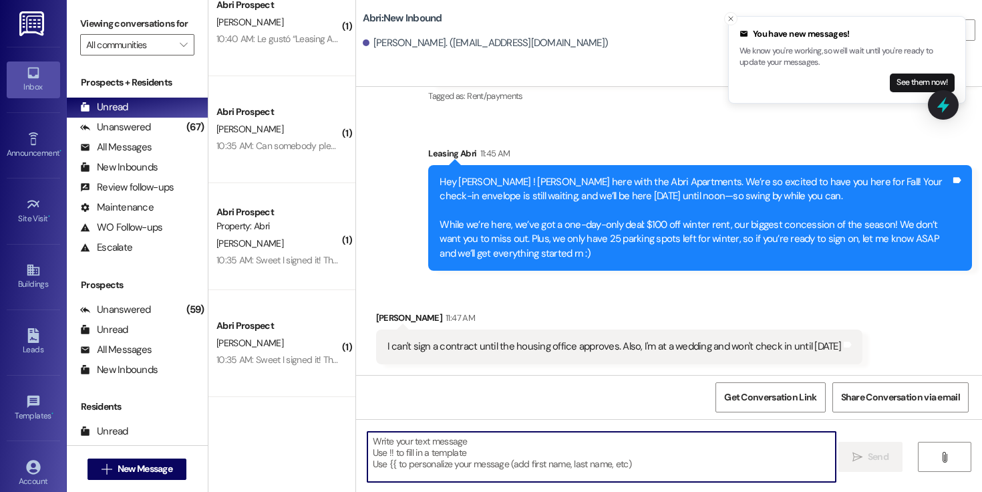
scroll to position [1418, 0]
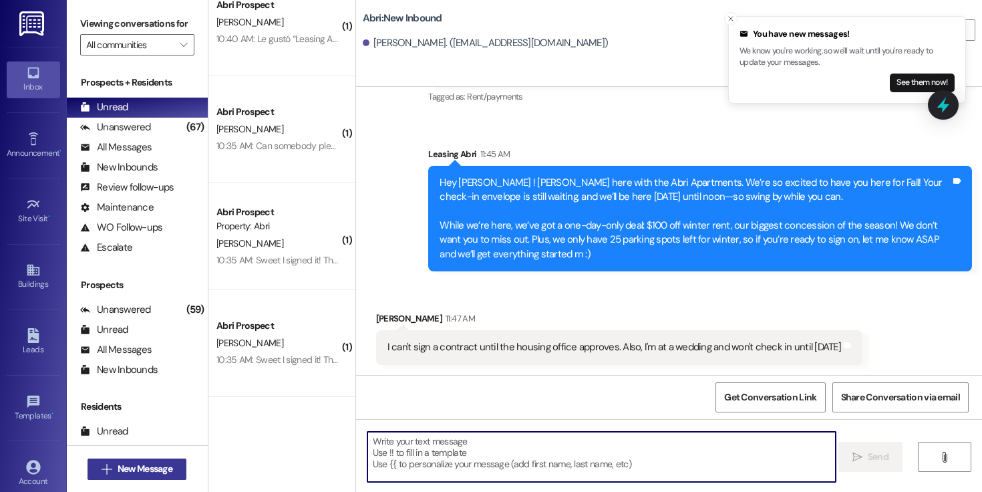
click at [156, 467] on span "New Message" at bounding box center [145, 469] width 55 height 14
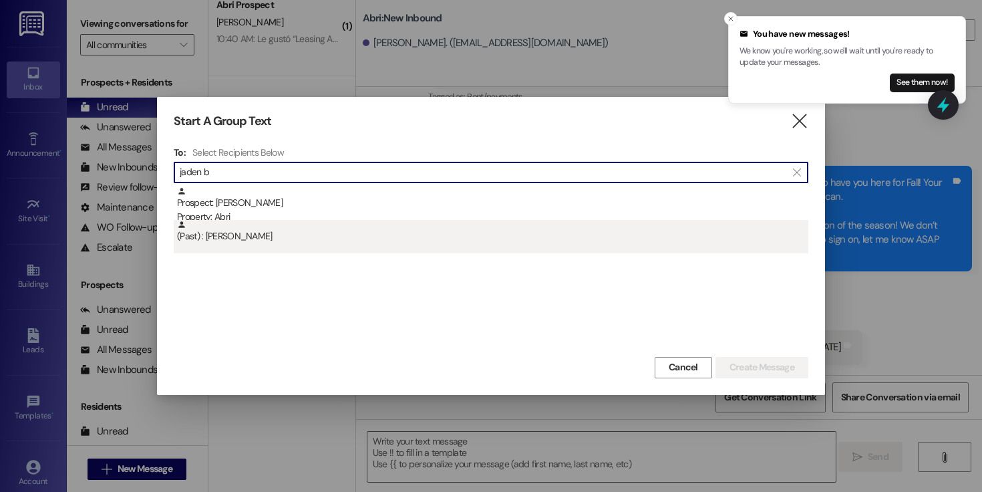
type input "jaden b"
click at [279, 242] on div "(Past) : [PERSON_NAME]" at bounding box center [492, 231] width 631 height 23
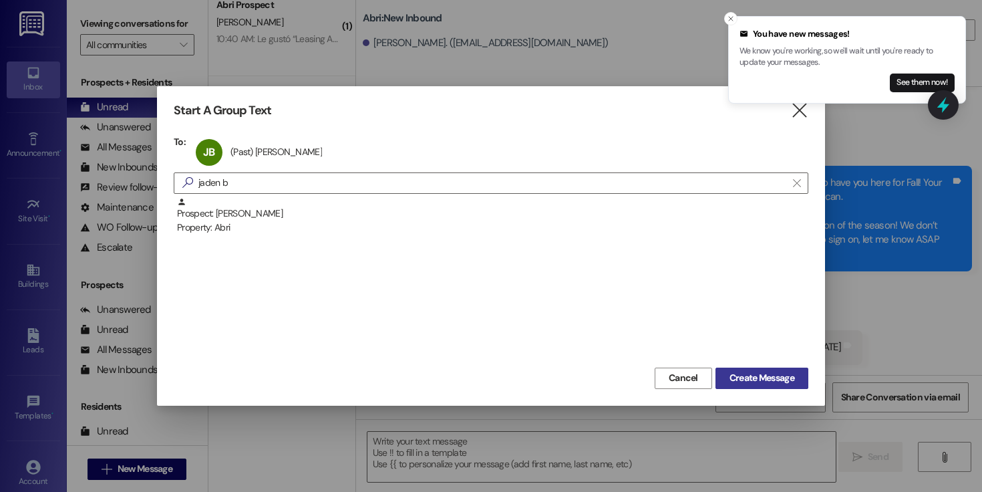
click at [758, 375] on span "Create Message" at bounding box center [762, 378] width 65 height 14
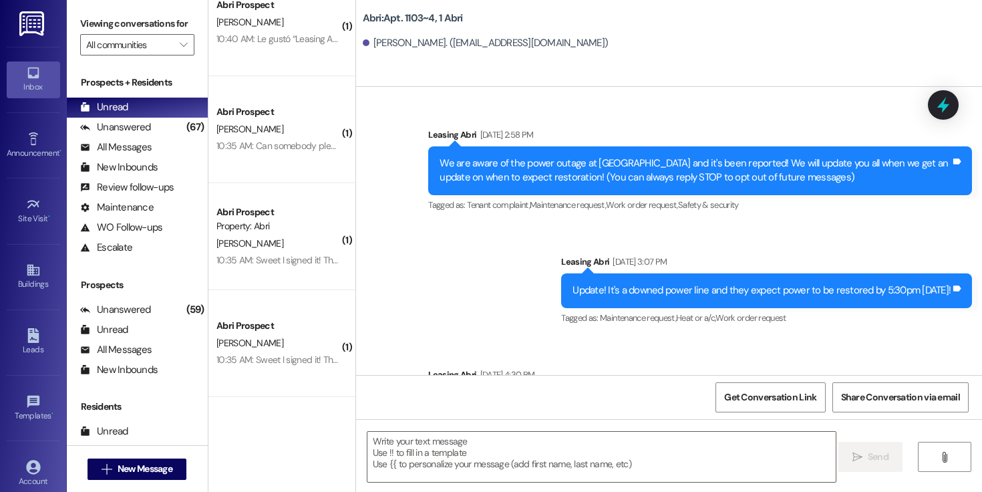
scroll to position [72691, 0]
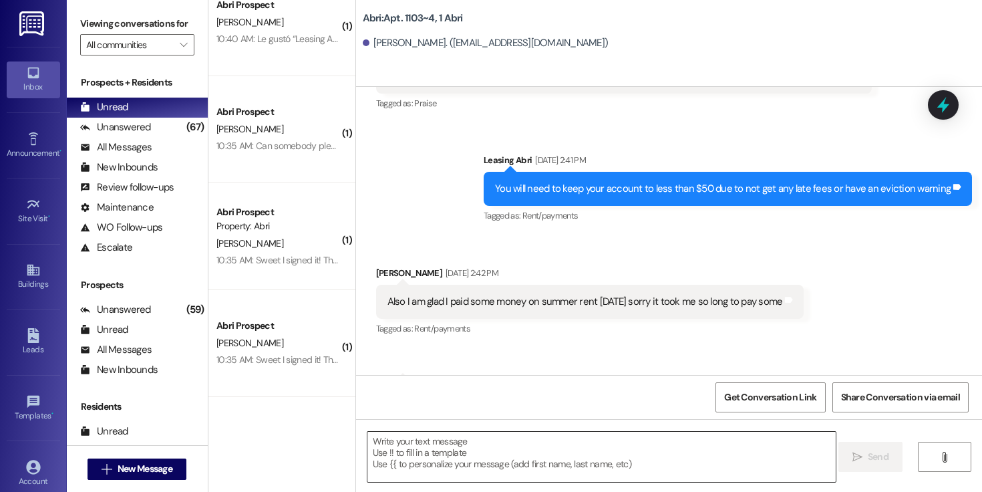
click at [610, 460] on textarea at bounding box center [601, 457] width 468 height 50
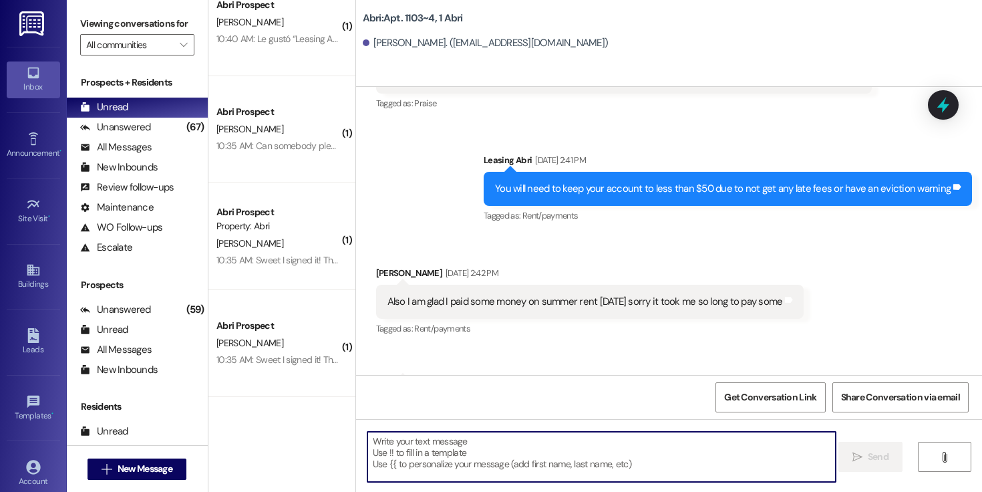
paste textarea "Hey [PERSON_NAME] ! [PERSON_NAME] here with the Abri Apartments. We’re so excit…"
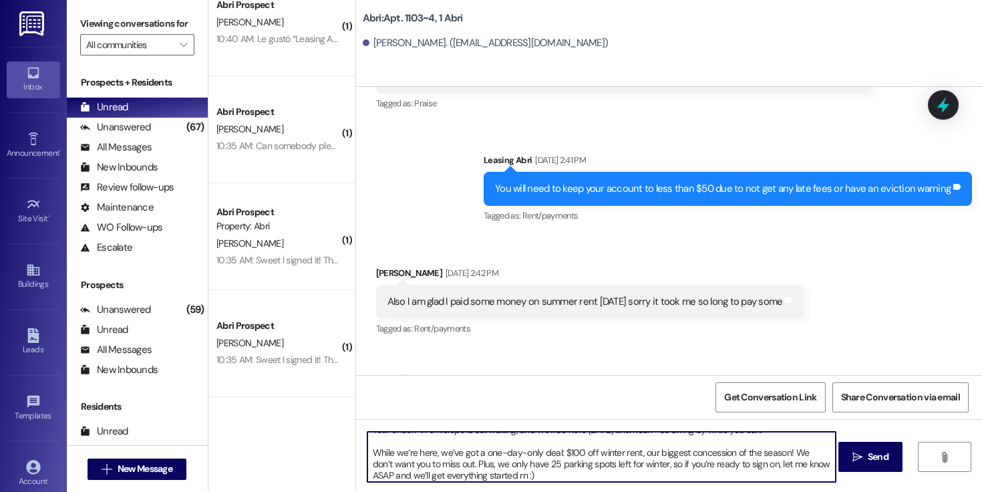
scroll to position [0, 0]
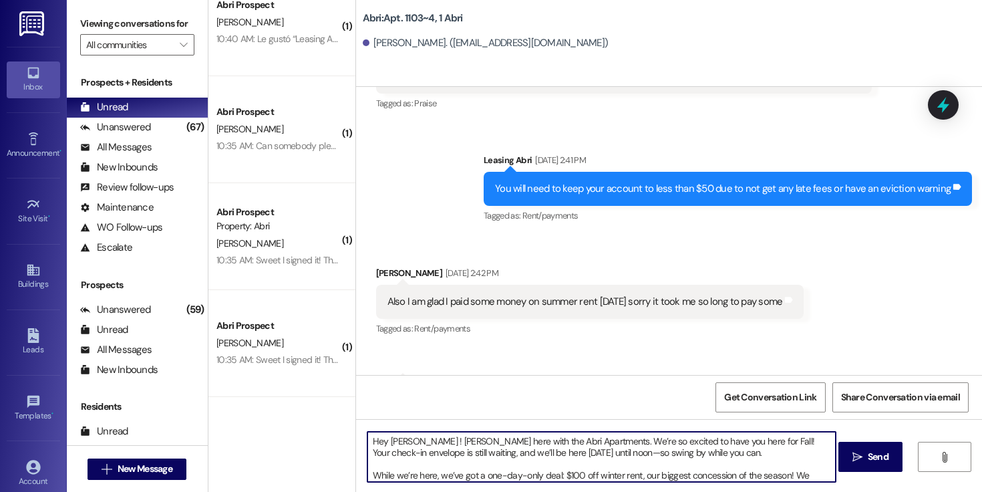
click at [407, 442] on textarea "Hey [PERSON_NAME] ! [PERSON_NAME] here with the Abri Apartments. We’re so excit…" at bounding box center [601, 457] width 468 height 50
drag, startPoint x: 440, startPoint y: 474, endPoint x: 677, endPoint y: 457, distance: 237.8
click at [677, 457] on textarea "Hey [PERSON_NAME] ! Kayla here with the Abri Apartments. We’re so excited to ha…" at bounding box center [601, 457] width 468 height 50
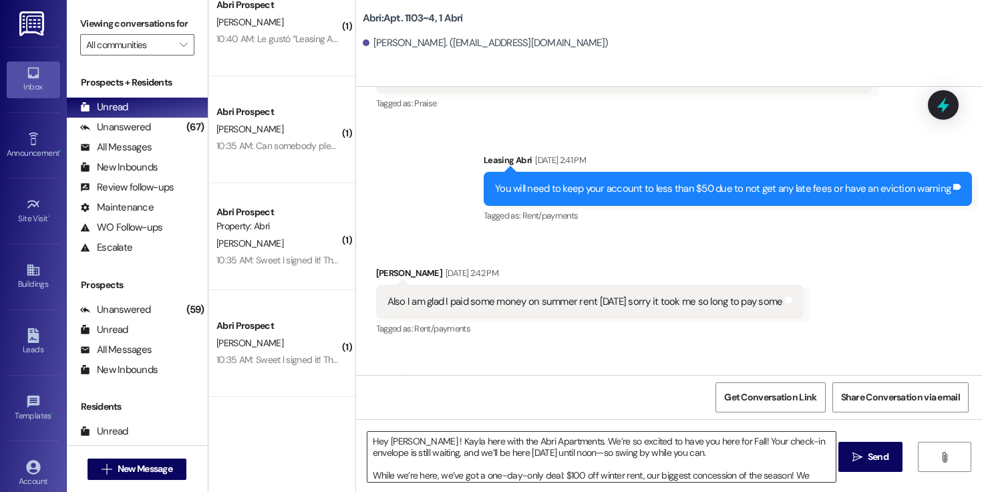
click at [438, 460] on textarea "Hey [PERSON_NAME] ! Kayla here with the Abri Apartments. We’re so excited to ha…" at bounding box center [601, 457] width 468 height 50
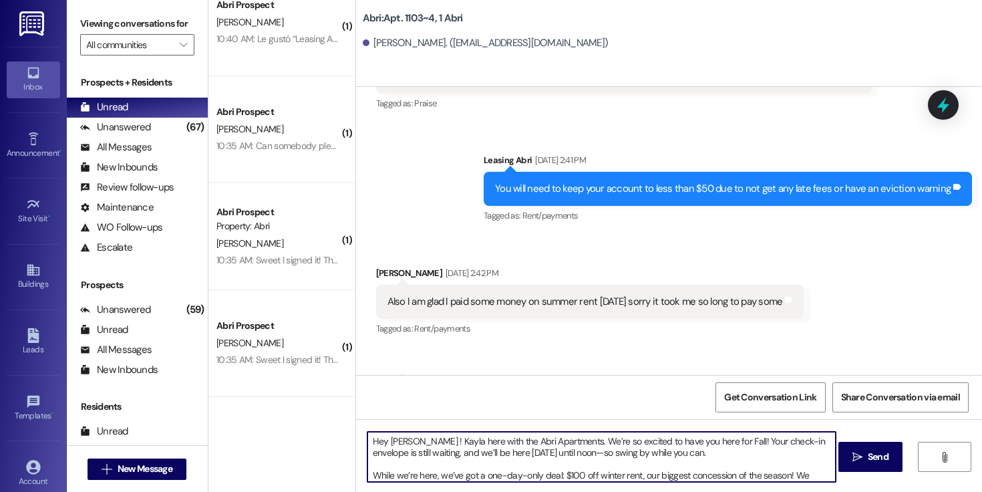
click at [438, 472] on textarea "Hey [PERSON_NAME] ! Kayla here with the Abri Apartments. We’re so excited to ha…" at bounding box center [601, 457] width 468 height 50
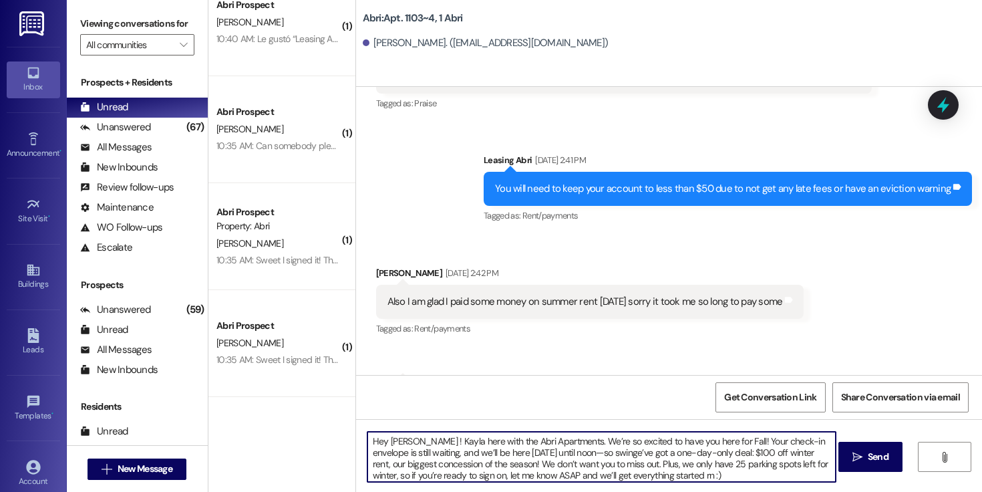
click at [722, 446] on textarea "Hey [PERSON_NAME] ! Kayla here with the Abri Apartments. We’re so excited to ha…" at bounding box center [601, 457] width 468 height 50
click at [717, 444] on textarea "Hey [PERSON_NAME] ! Kayla here with the Abri Apartments. We’re so excited to ha…" at bounding box center [601, 457] width 468 height 50
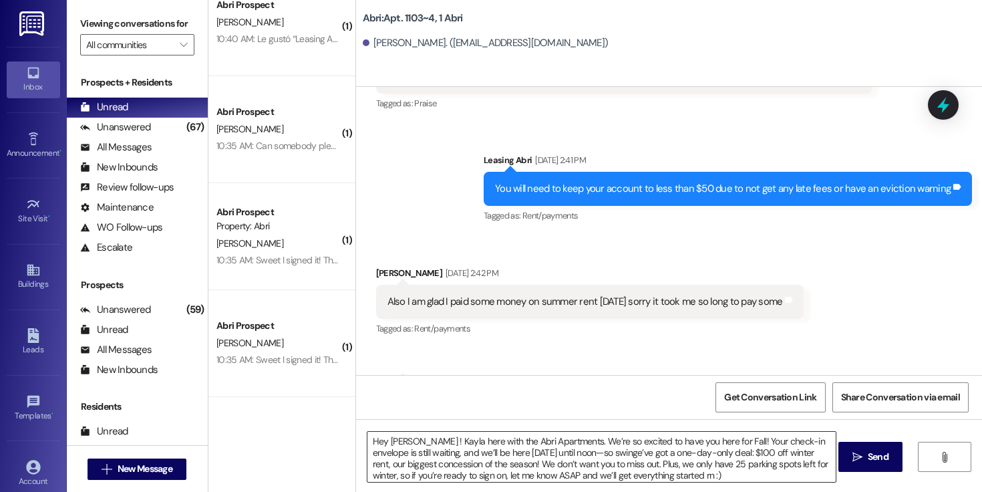
drag, startPoint x: 717, startPoint y: 444, endPoint x: 563, endPoint y: 453, distance: 153.9
click at [563, 453] on textarea "Hey [PERSON_NAME] ! Kayla here with the Abri Apartments. We’re so excited to ha…" at bounding box center [601, 457] width 468 height 50
click at [563, 454] on textarea "Hey [PERSON_NAME] ! Kayla here with the Abri Apartments. We’re so excited to ha…" at bounding box center [601, 457] width 468 height 50
drag, startPoint x: 581, startPoint y: 454, endPoint x: 682, endPoint y: 444, distance: 102.0
click at [682, 444] on textarea "Hey [PERSON_NAME] ! Kayla here with the Abri Apartments. We’re so excited to ha…" at bounding box center [601, 457] width 468 height 50
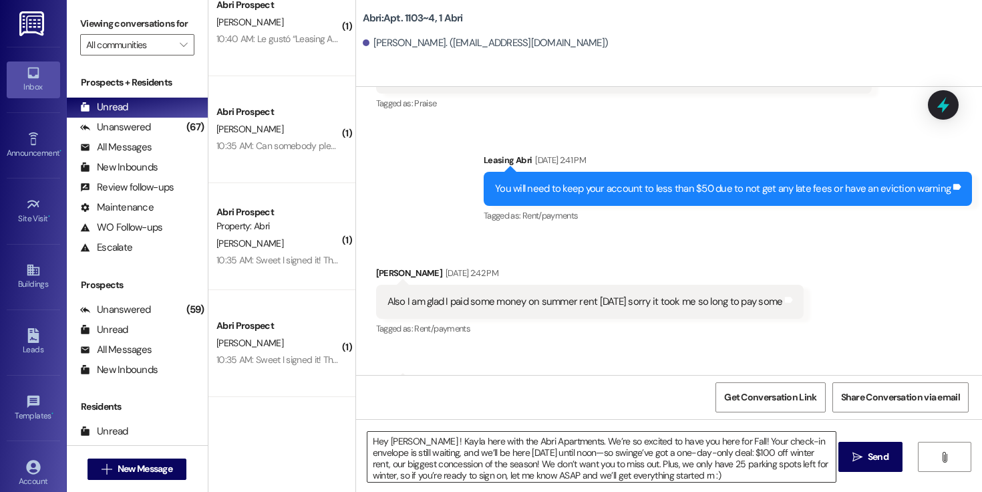
click at [728, 442] on textarea "Hey [PERSON_NAME] ! Kayla here with the Abri Apartments. We’re so excited to ha…" at bounding box center [601, 457] width 468 height 50
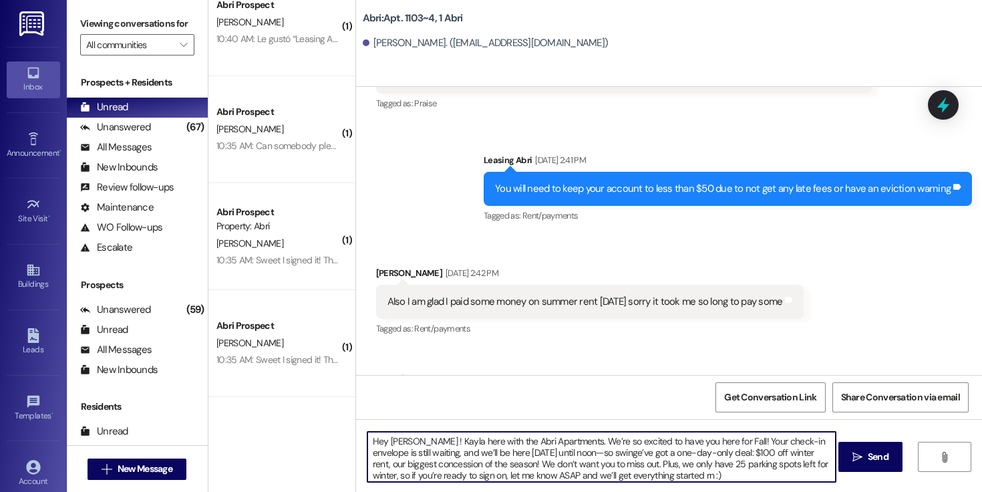
drag, startPoint x: 718, startPoint y: 440, endPoint x: 586, endPoint y: 457, distance: 132.8
click at [586, 457] on textarea "Hey [PERSON_NAME] ! Kayla here with the Abri Apartments. We’re so excited to ha…" at bounding box center [601, 457] width 468 height 50
click at [821, 467] on textarea "Hey [PERSON_NAME] ! Kayla here with the Abri Apartments. We’re so excited to ha…" at bounding box center [601, 457] width 468 height 50
click at [794, 467] on textarea "Hey [PERSON_NAME] ! Kayla here with the Abri Apartments. We’re so excited to ha…" at bounding box center [601, 457] width 468 height 50
click at [788, 466] on textarea "Hey [PERSON_NAME] ! Kayla here with the Abri Apartments. We’re so excited to ha…" at bounding box center [601, 457] width 468 height 50
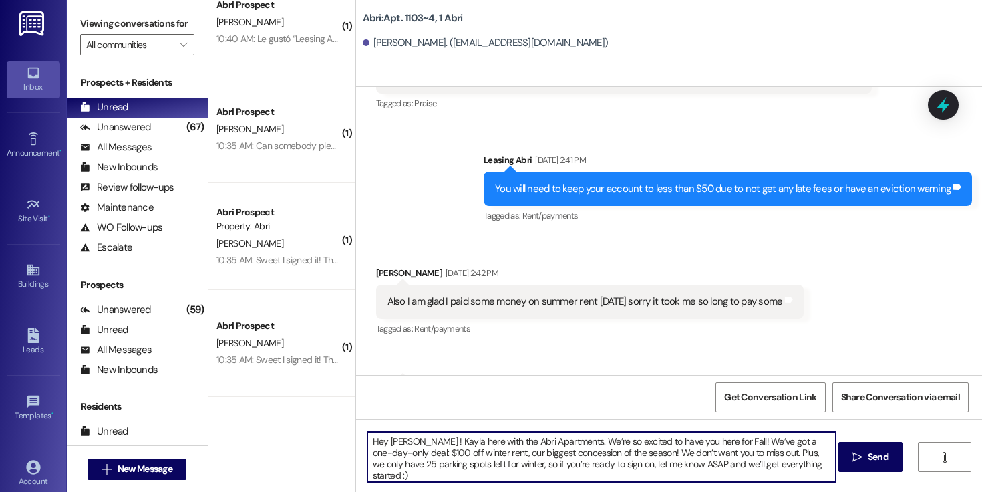
click at [639, 466] on textarea "Hey [PERSON_NAME] ! Kayla here with the Abri Apartments. We’re so excited to ha…" at bounding box center [601, 457] width 468 height 50
type textarea "Hey [PERSON_NAME] ! Kayla here with the Abri Apartments. We’re so excited to ha…"
click at [868, 458] on span "Send" at bounding box center [878, 457] width 21 height 14
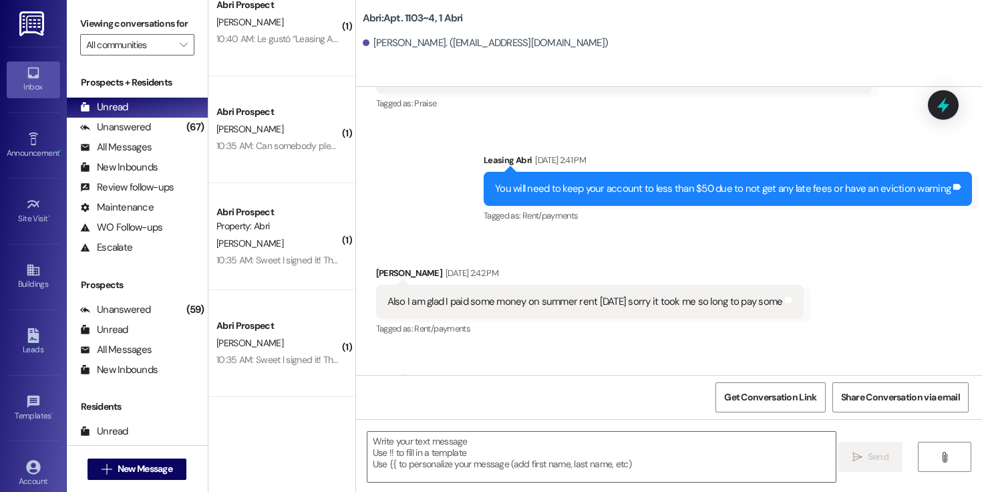
scroll to position [72691, 0]
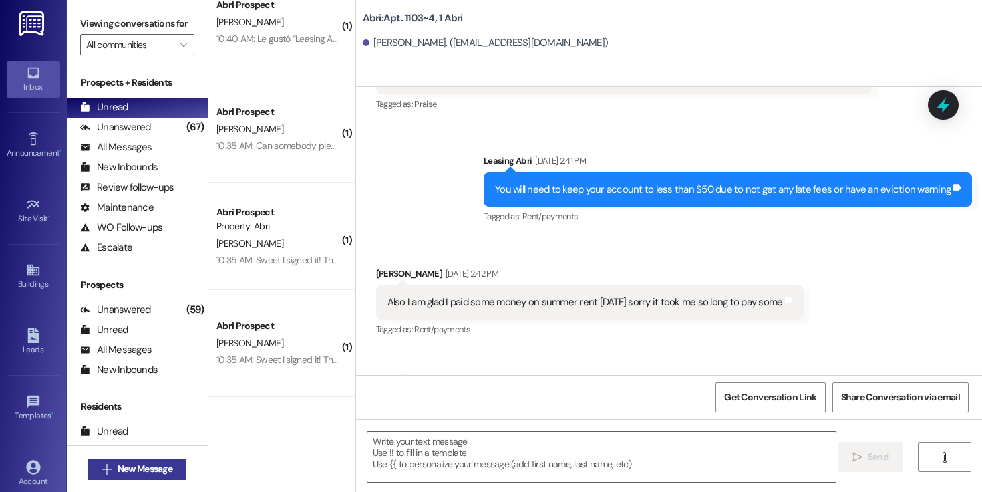
click at [138, 459] on button " New Message" at bounding box center [137, 468] width 99 height 21
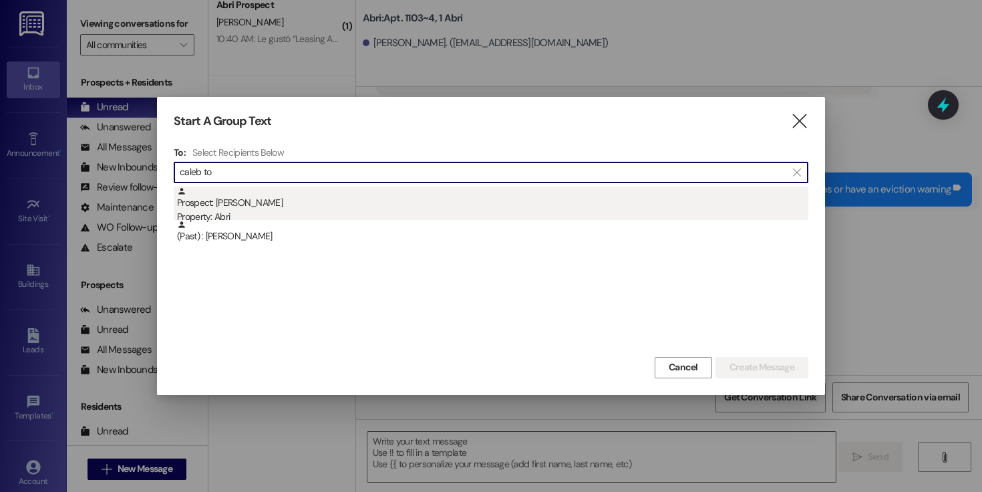
type input "caleb to"
click at [278, 207] on div "Prospect: [PERSON_NAME] Property: Abri" at bounding box center [492, 205] width 631 height 38
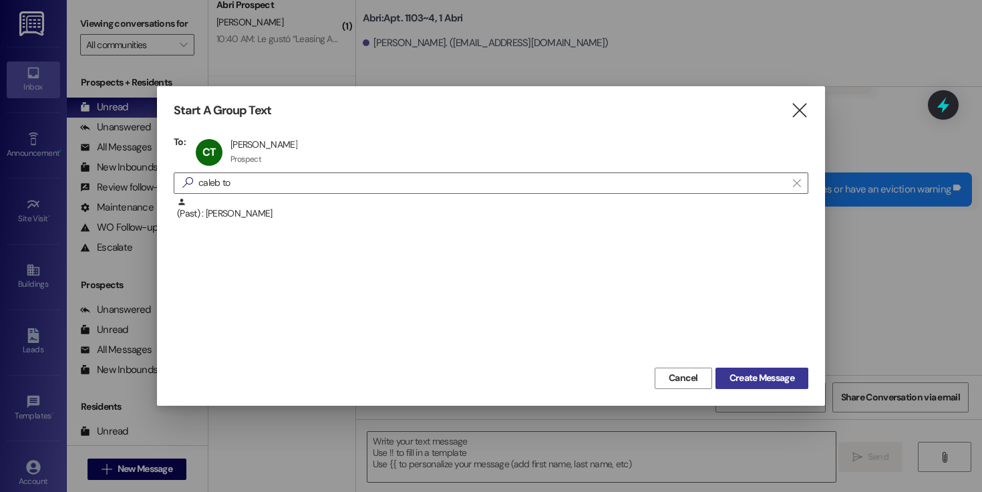
click at [753, 381] on span "Create Message" at bounding box center [762, 378] width 65 height 14
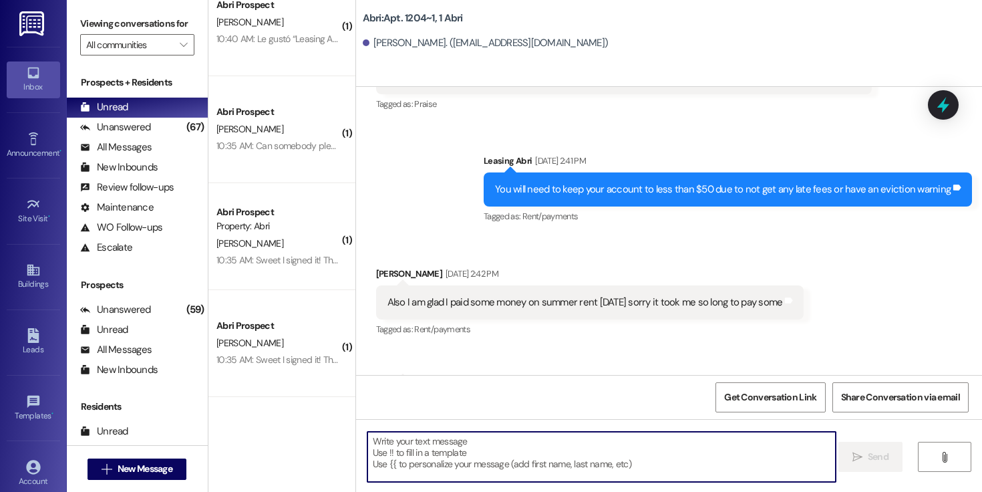
click at [449, 448] on textarea at bounding box center [601, 457] width 468 height 50
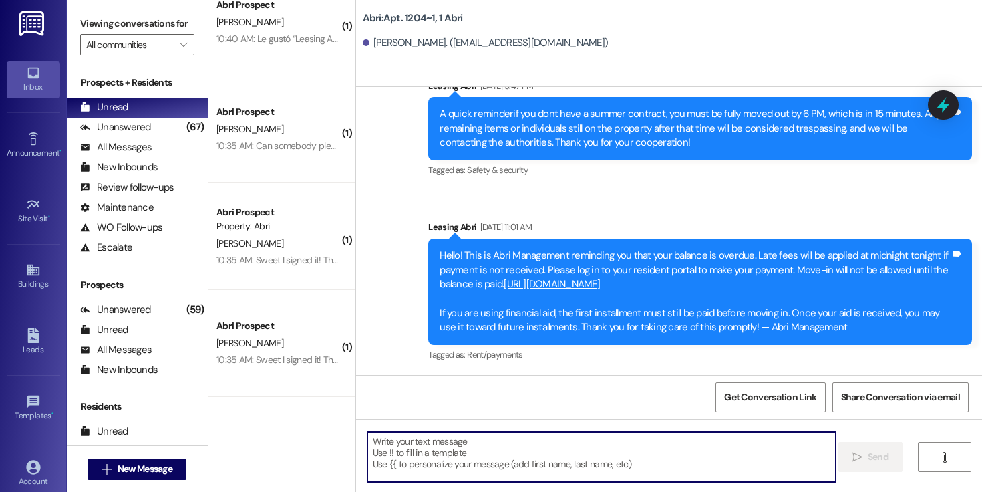
scroll to position [7866, 0]
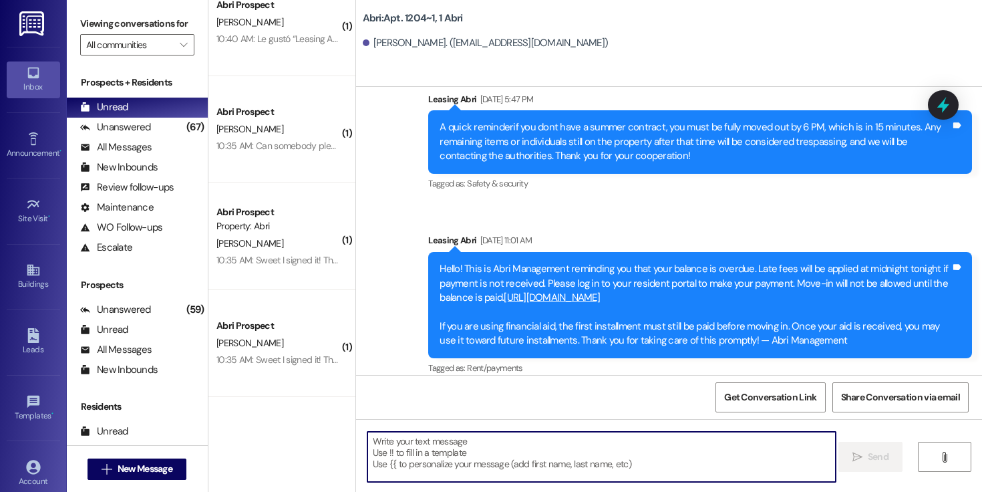
click at [464, 448] on textarea at bounding box center [601, 457] width 468 height 50
paste textarea "Hey [PERSON_NAME] ! Kayla here with the Abri Apartments. We’re so excited to ha…"
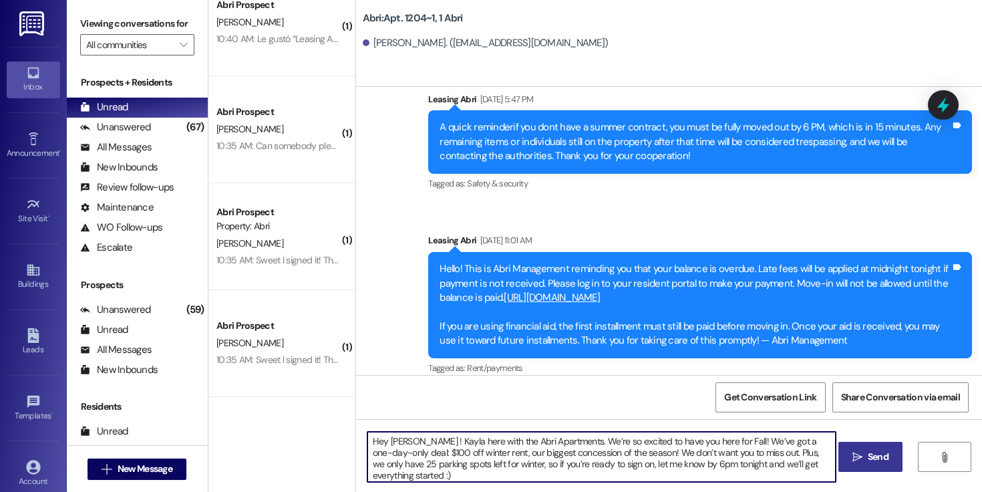
click at [393, 443] on textarea "Hey [PERSON_NAME] ! Kayla here with the Abri Apartments. We’re so excited to ha…" at bounding box center [601, 457] width 468 height 50
click at [718, 441] on textarea "Hey [PERSON_NAME] ! [PERSON_NAME] here with the Abri Apartments. We’re so excit…" at bounding box center [601, 457] width 468 height 50
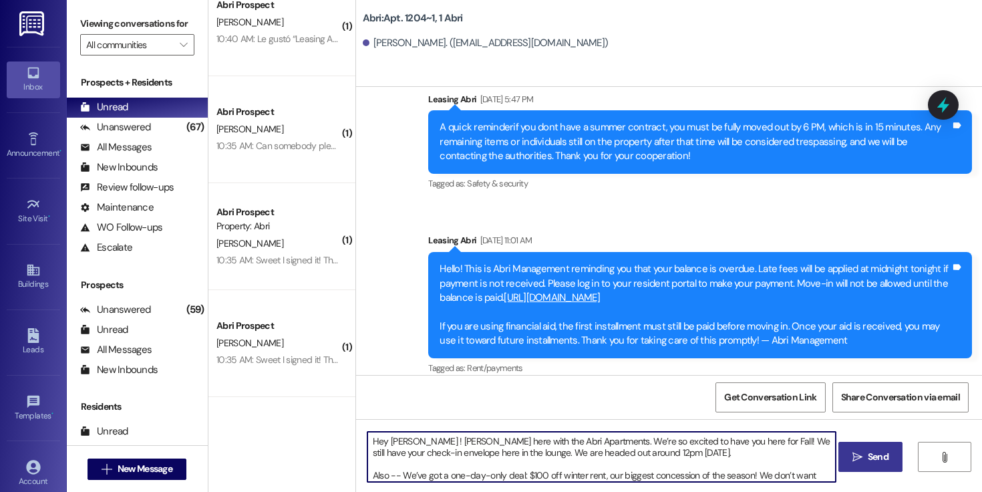
click at [404, 474] on textarea "Hey [PERSON_NAME] ! [PERSON_NAME] here with the Abri Apartments. We’re so excit…" at bounding box center [601, 457] width 468 height 50
type textarea "Hey [PERSON_NAME] ! [PERSON_NAME] here with the Abri Apartments. We’re so excit…"
click at [879, 456] on span "Send" at bounding box center [878, 457] width 21 height 14
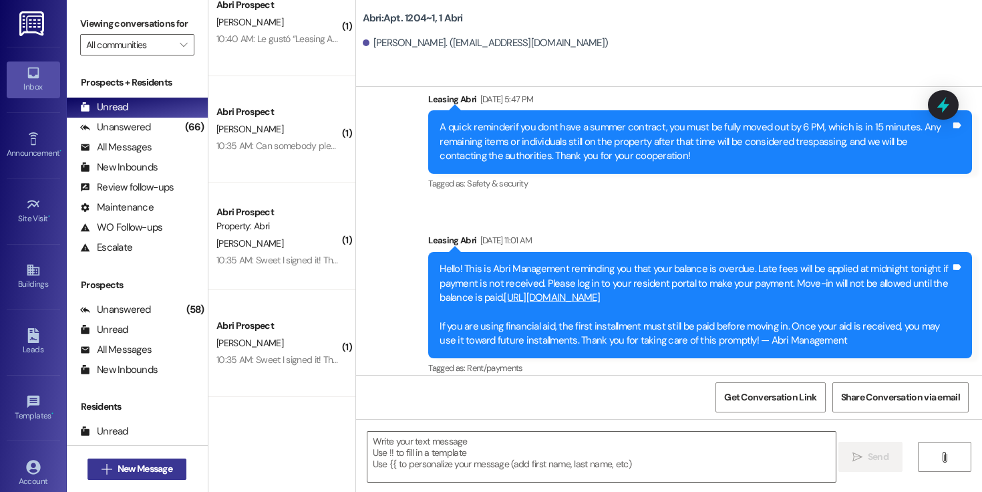
click at [124, 467] on span "New Message" at bounding box center [145, 469] width 55 height 14
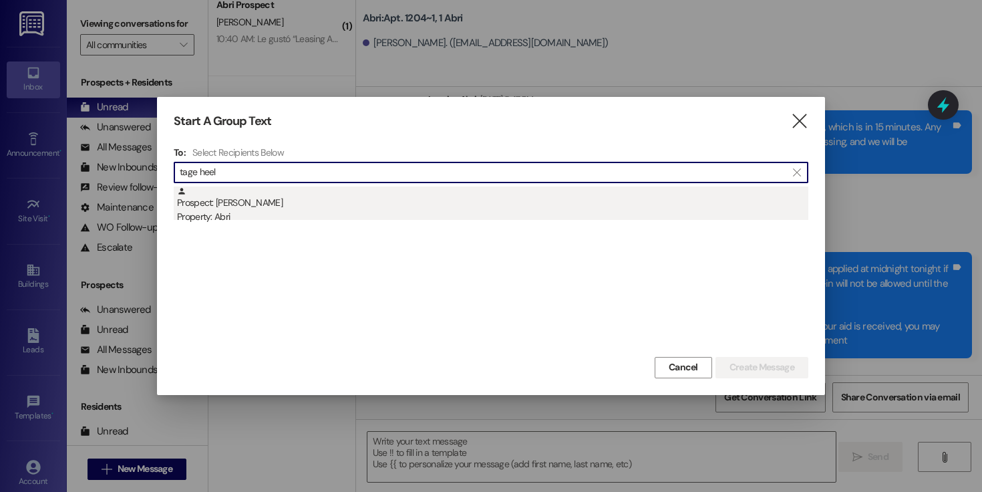
type input "tage heel"
click at [273, 200] on div "Prospect: [PERSON_NAME] Property: Abri" at bounding box center [492, 205] width 631 height 38
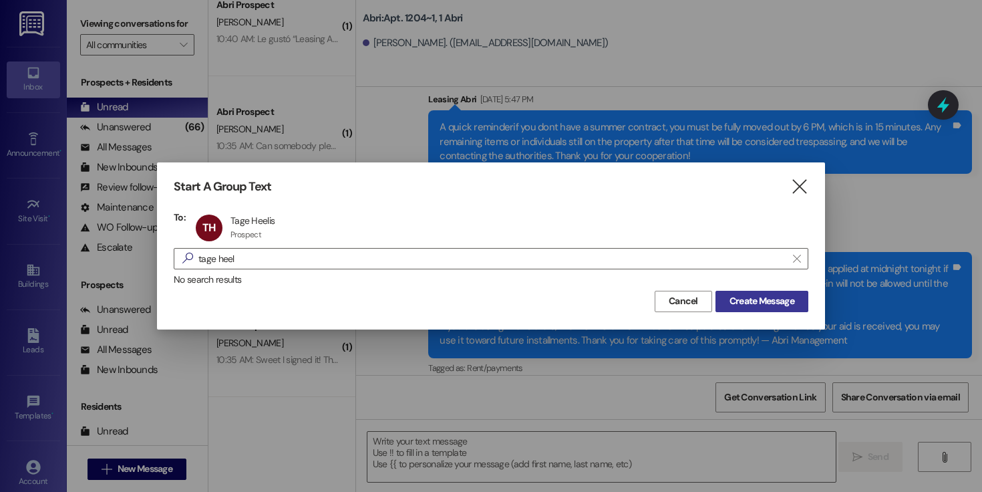
click at [760, 292] on button "Create Message" at bounding box center [762, 301] width 93 height 21
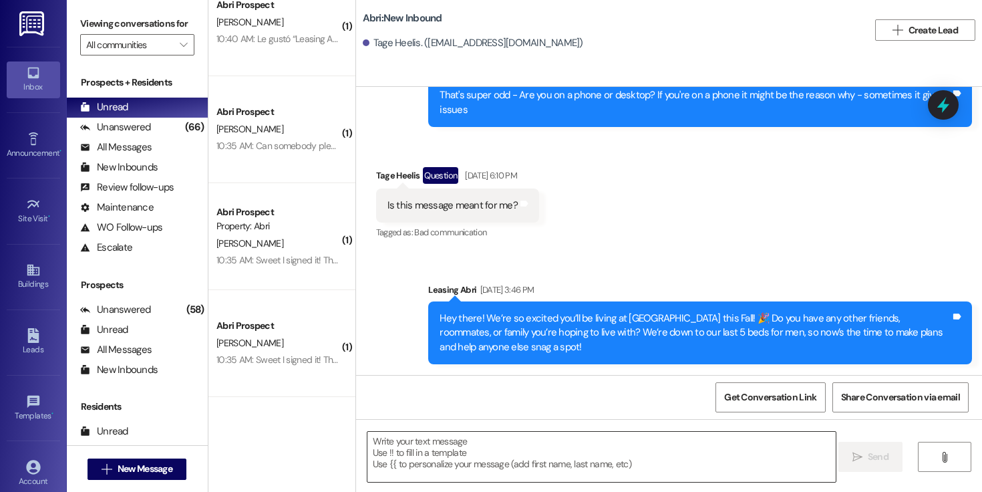
scroll to position [1988, 0]
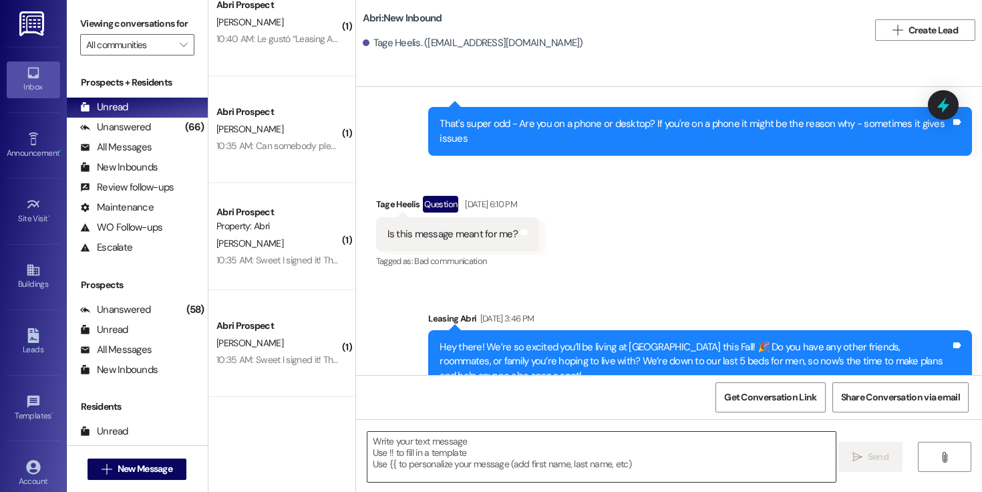
click at [577, 460] on textarea at bounding box center [601, 457] width 468 height 50
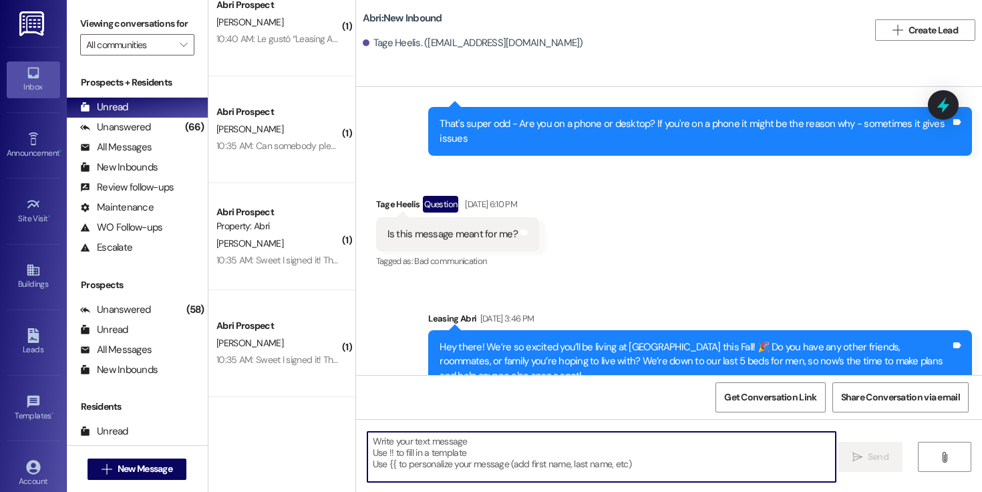
paste textarea "Hey [PERSON_NAME] ! [PERSON_NAME] here with the Abri Apartments. We’re so excit…"
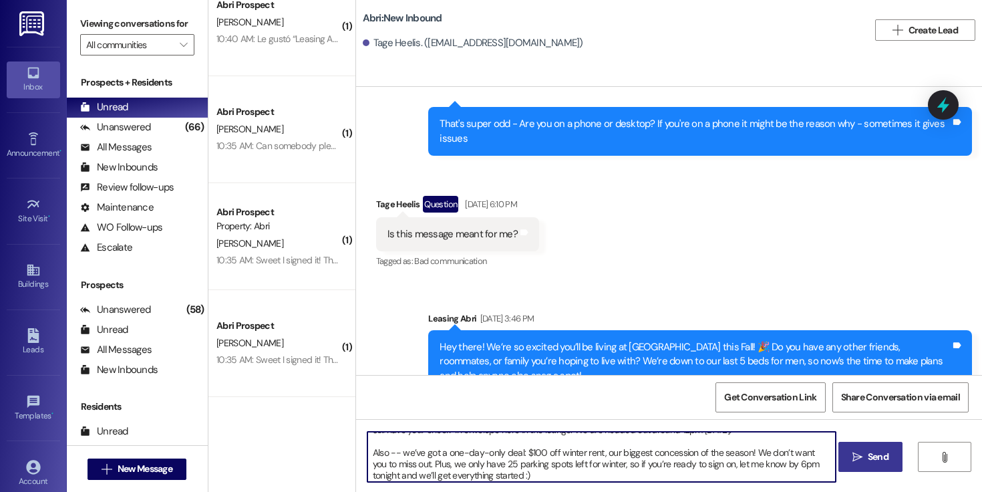
scroll to position [0, 0]
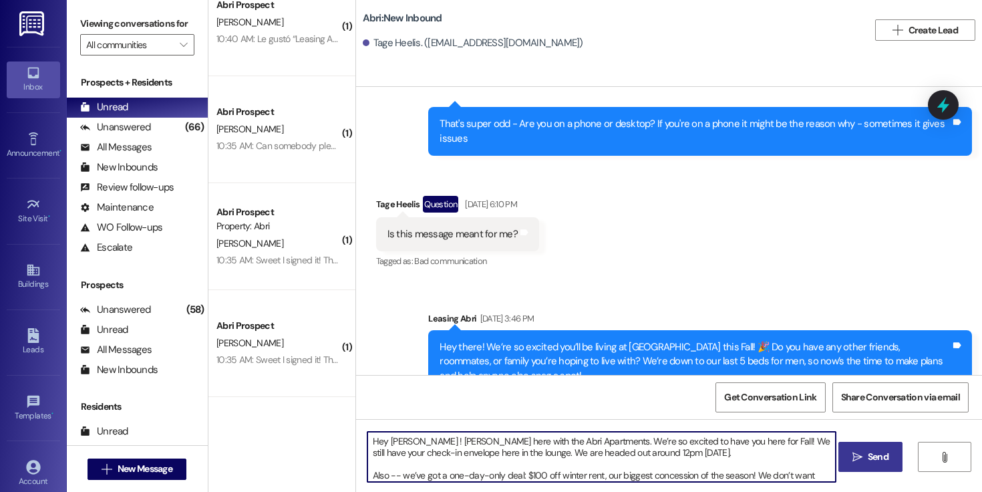
click at [390, 441] on textarea "Hey [PERSON_NAME] ! [PERSON_NAME] here with the Abri Apartments. We’re so excit…" at bounding box center [601, 457] width 468 height 50
click at [637, 450] on textarea "Hey [PERSON_NAME] ! Kayla here with the Abri Apartments. We’re so excited to ha…" at bounding box center [601, 457] width 468 height 50
type textarea "Hey [PERSON_NAME] ! Kayla here with the Abri Apartments. We’re so excited to ha…"
click at [870, 457] on span "Send" at bounding box center [878, 457] width 21 height 14
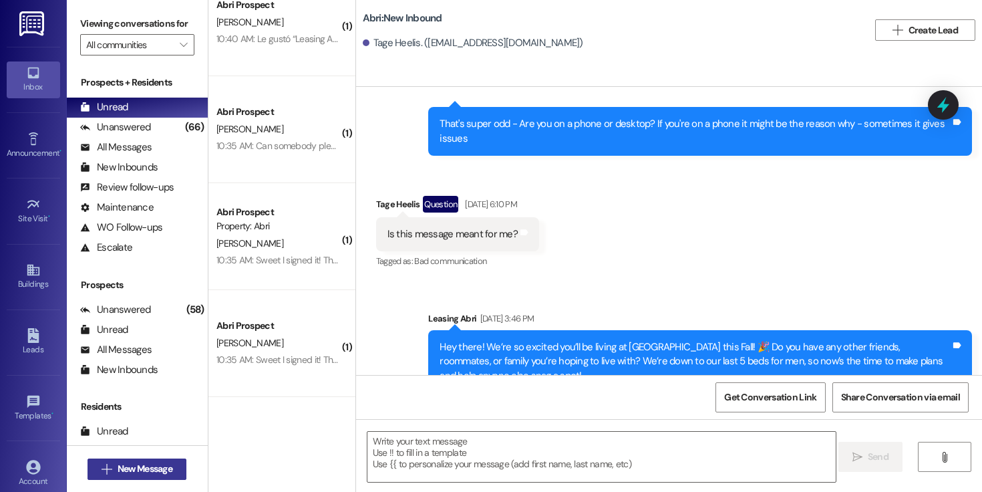
click at [152, 462] on span "New Message" at bounding box center [145, 469] width 55 height 14
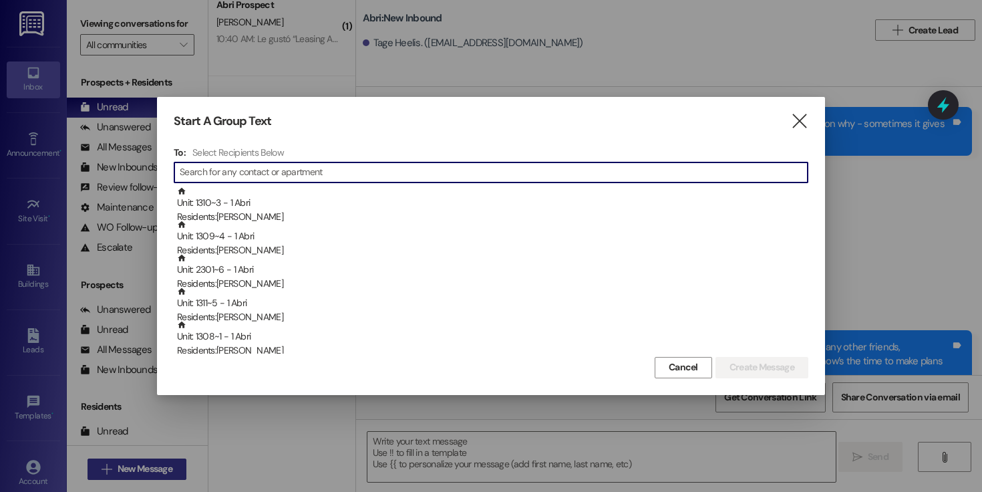
type input "n"
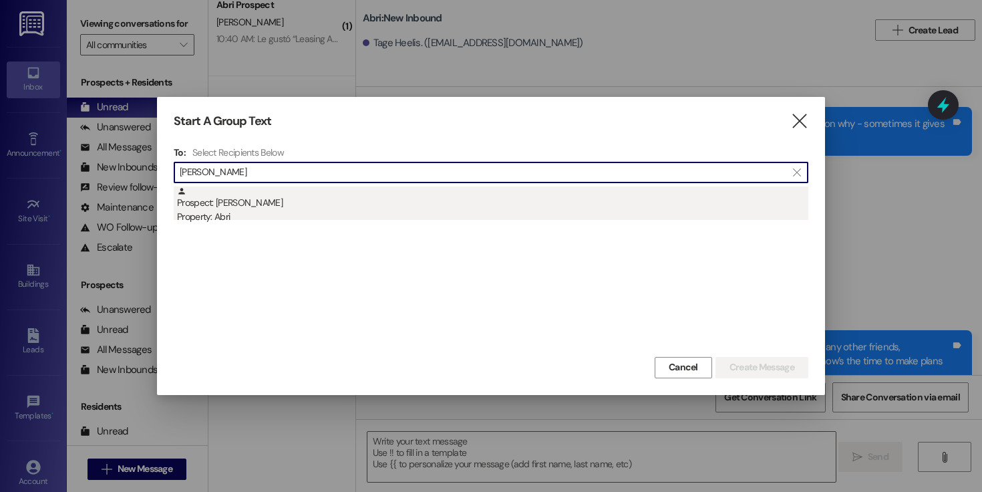
type input "[PERSON_NAME]"
click at [361, 209] on div "Prospect: [PERSON_NAME] Property: Abri" at bounding box center [492, 205] width 631 height 38
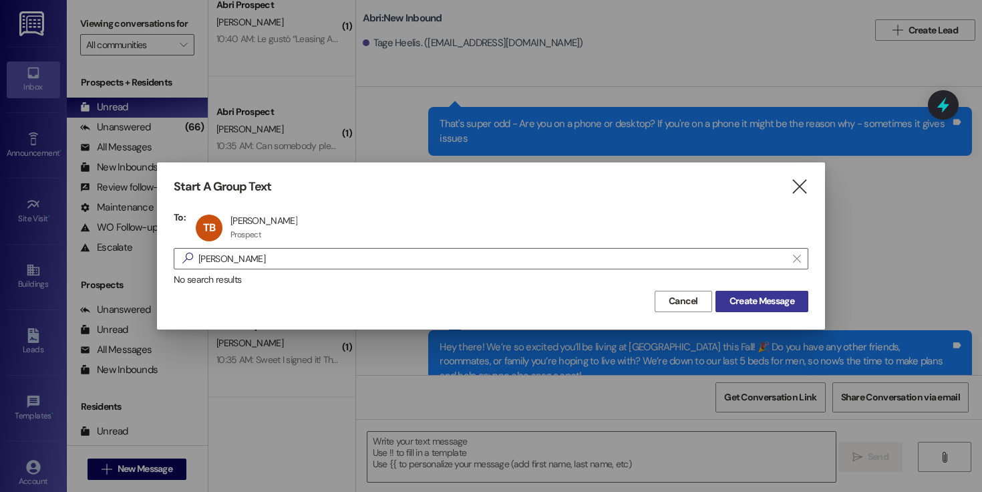
click at [756, 295] on span "Create Message" at bounding box center [762, 301] width 65 height 14
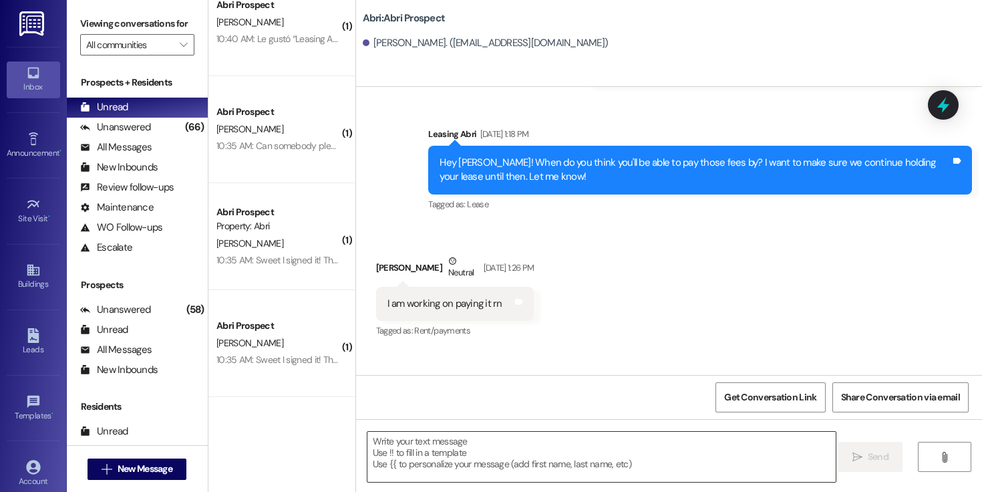
scroll to position [1774, 0]
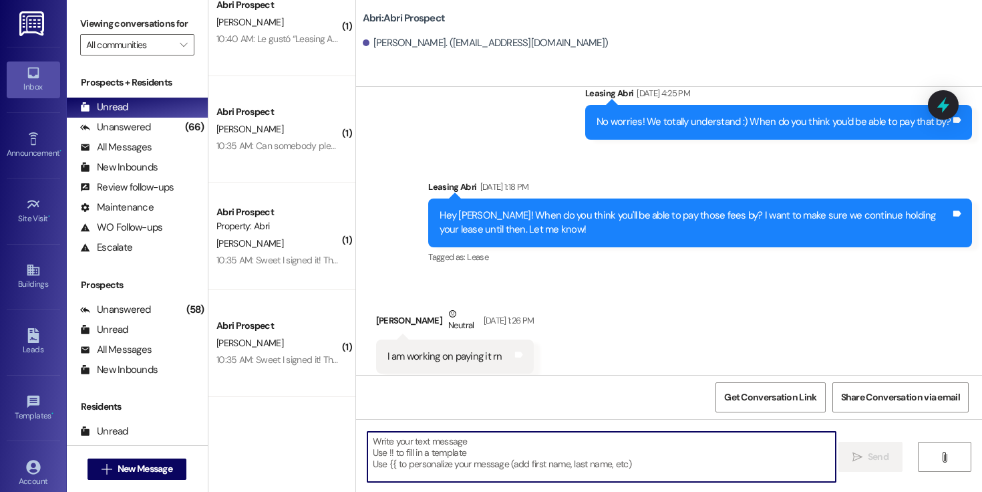
click at [546, 459] on textarea at bounding box center [601, 457] width 468 height 50
paste textarea "Hey [PERSON_NAME] ! [PERSON_NAME] here with the Abri Apartments. We’re so excit…"
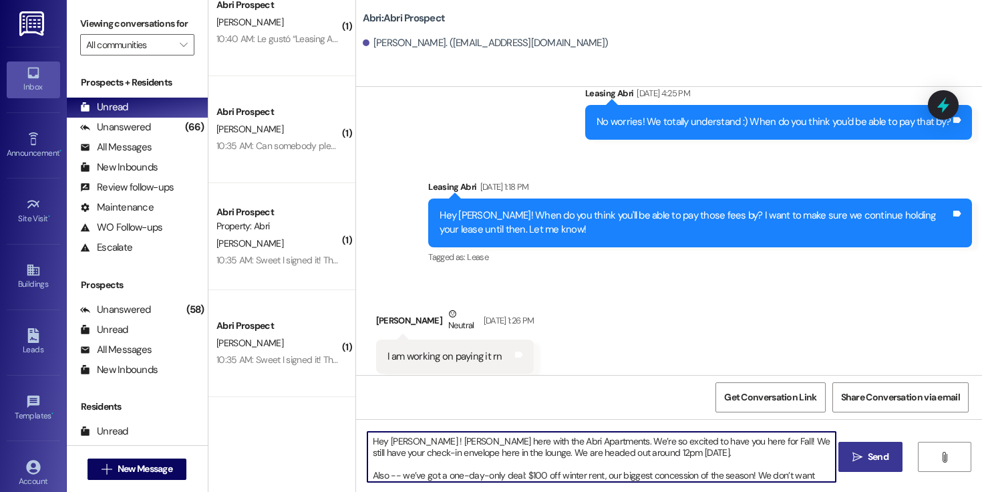
scroll to position [26, 0]
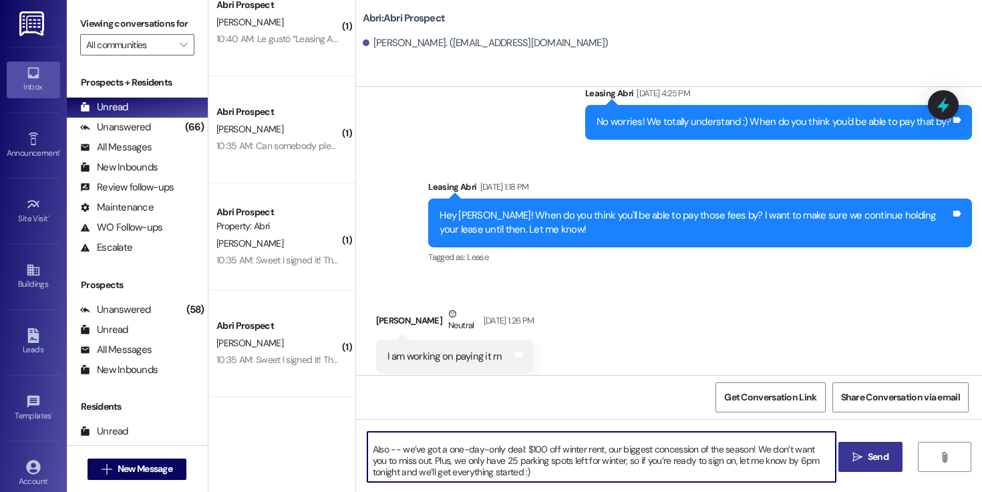
click at [764, 473] on textarea "Hey [PERSON_NAME] ! [PERSON_NAME] here with the Abri Apartments. We’re so excit…" at bounding box center [601, 457] width 468 height 50
click at [737, 462] on textarea "Hey [PERSON_NAME] ! [PERSON_NAME] here with the Abri Apartments. We’re so excit…" at bounding box center [601, 457] width 468 height 50
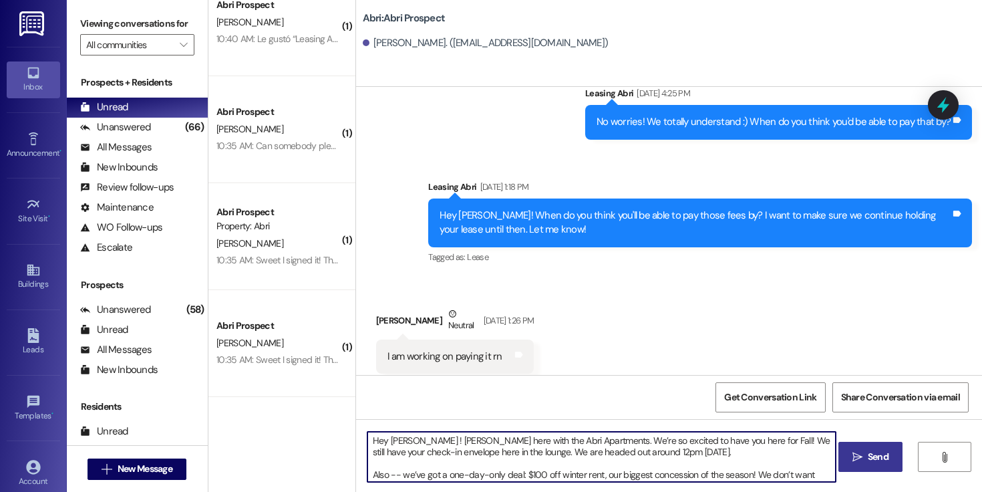
scroll to position [0, 0]
type textarea "Hey [PERSON_NAME] ! [PERSON_NAME] here with the Abri Apartments. We’re so excit…"
click at [865, 464] on button " Send" at bounding box center [870, 457] width 65 height 30
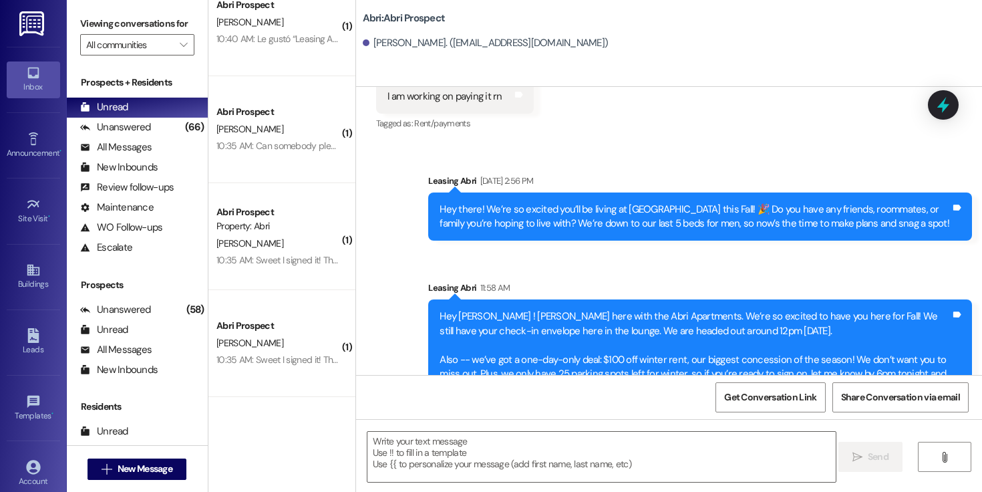
scroll to position [2046, 0]
